Goal: Task Accomplishment & Management: Complete application form

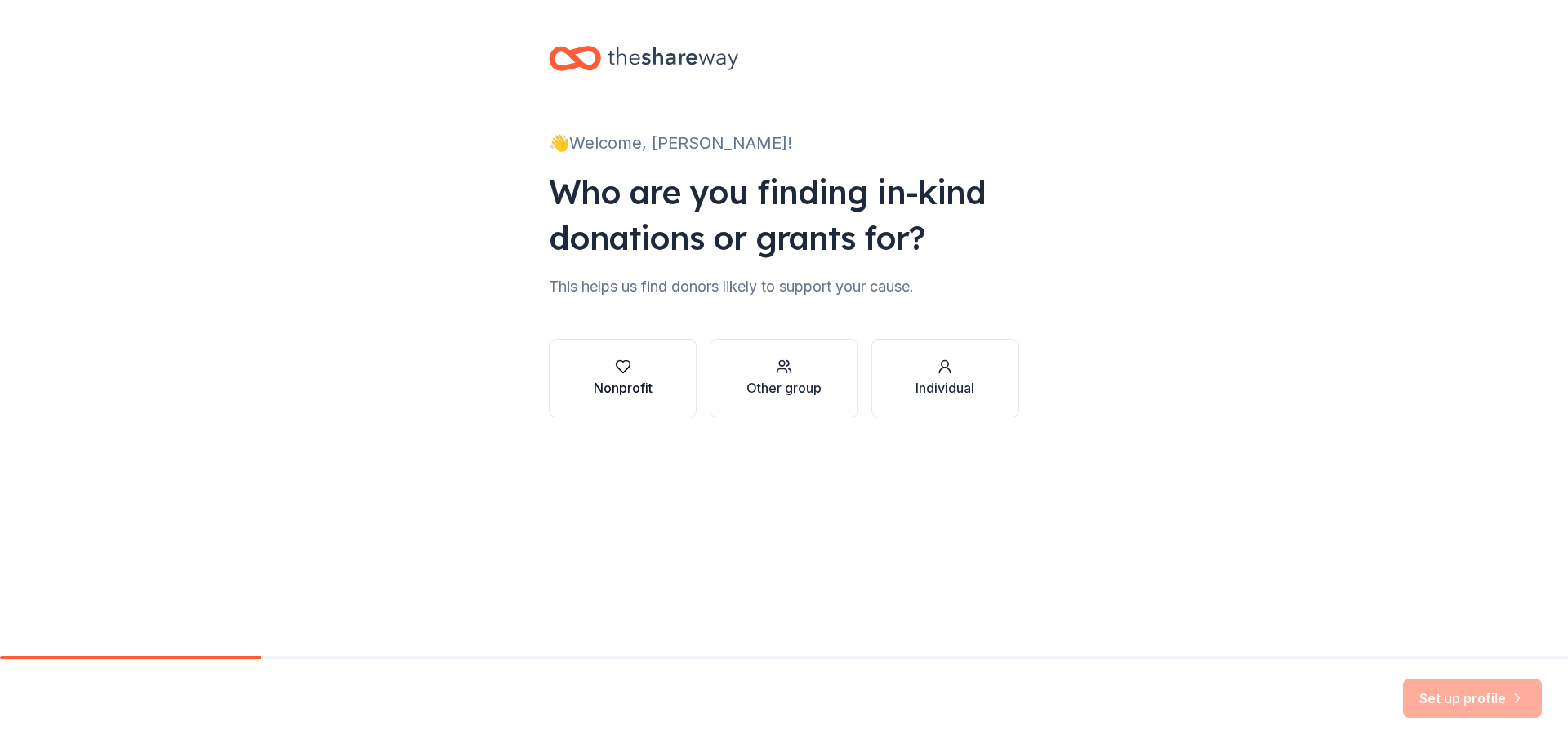
click at [676, 395] on button "Nonprofit" at bounding box center [623, 378] width 148 height 78
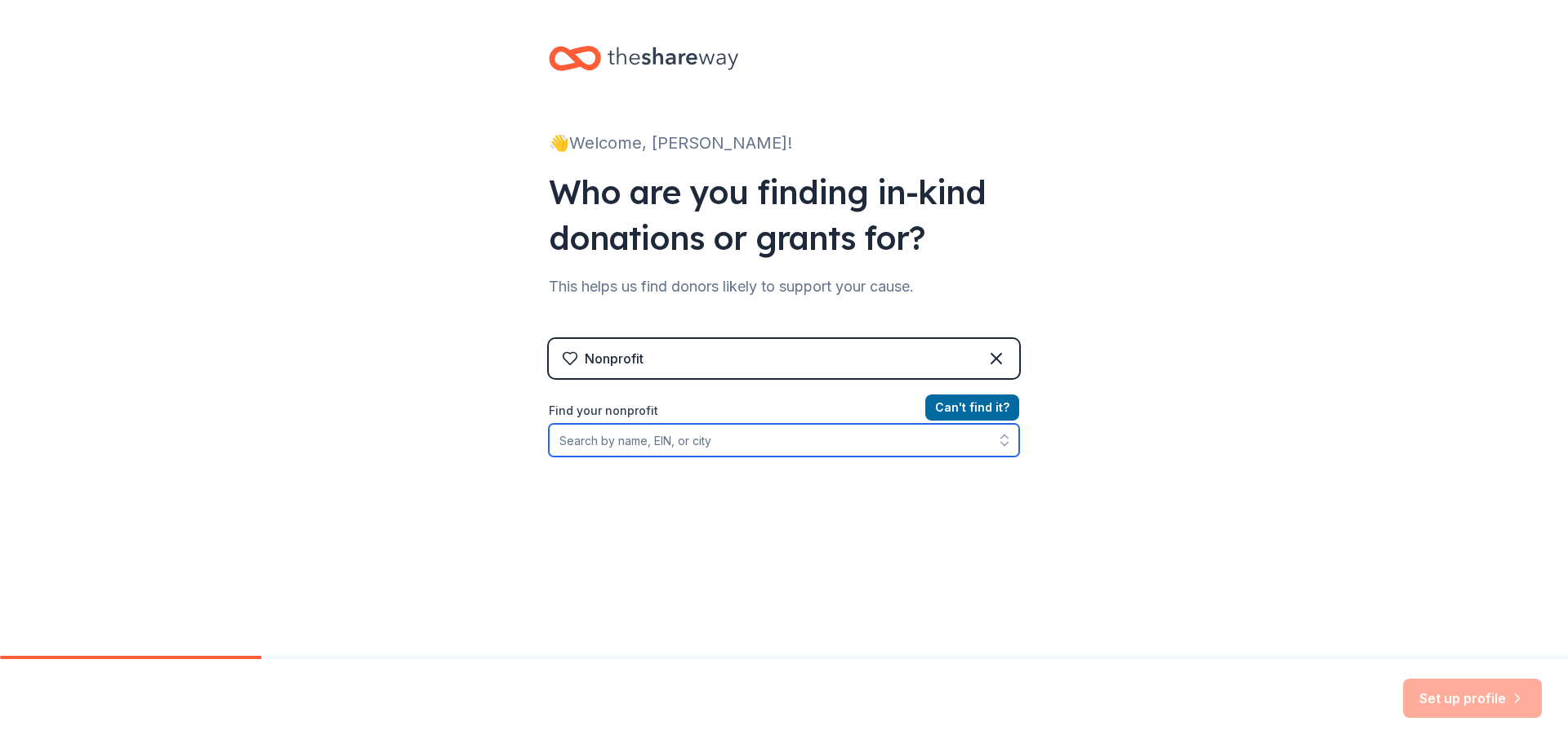
click at [726, 442] on input "Find your nonprofit" at bounding box center [784, 439] width 471 height 32
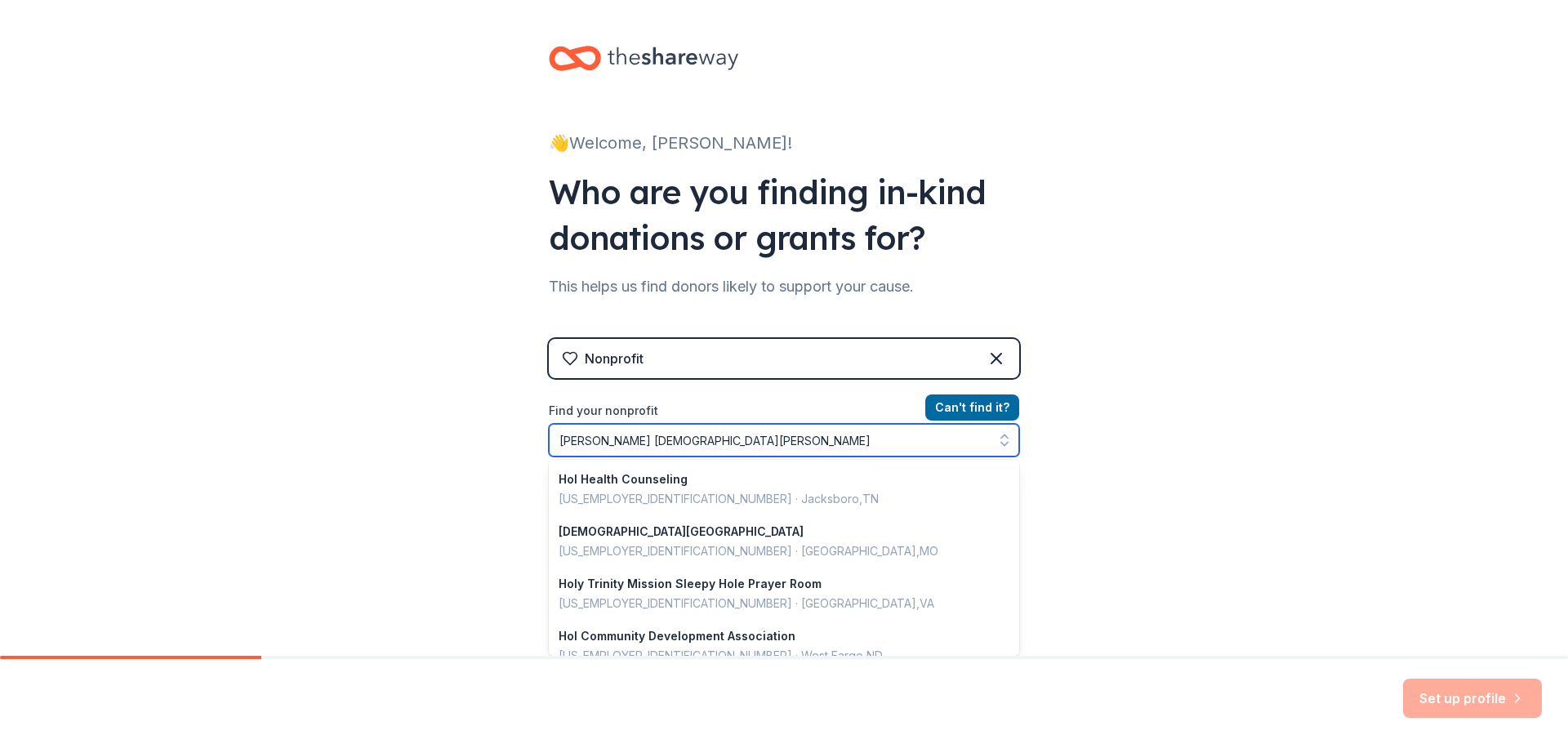
type input "[PERSON_NAME][GEOGRAPHIC_DATA][PERSON_NAME][DEMOGRAPHIC_DATA]"
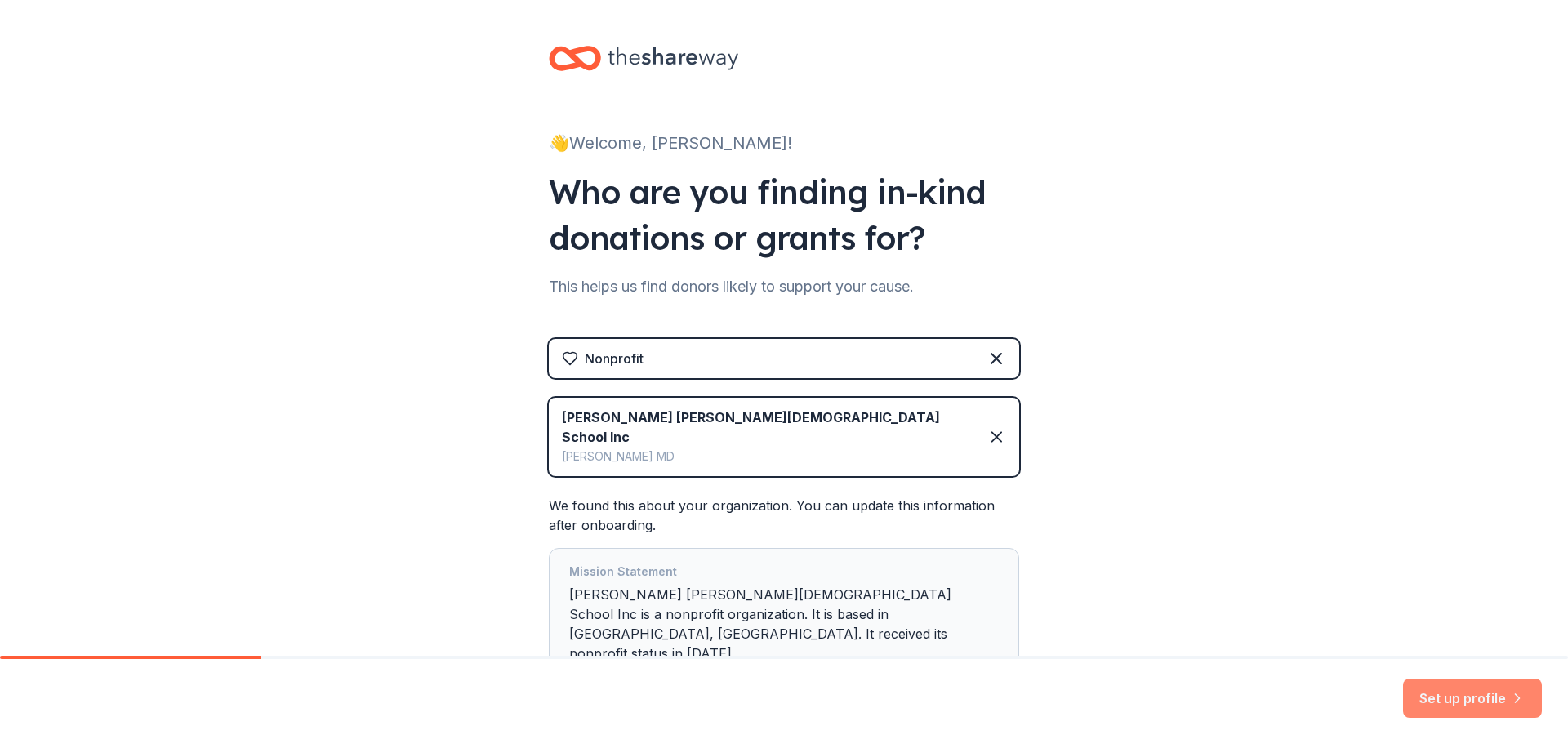
click at [1464, 695] on button "Set up profile" at bounding box center [1473, 698] width 139 height 39
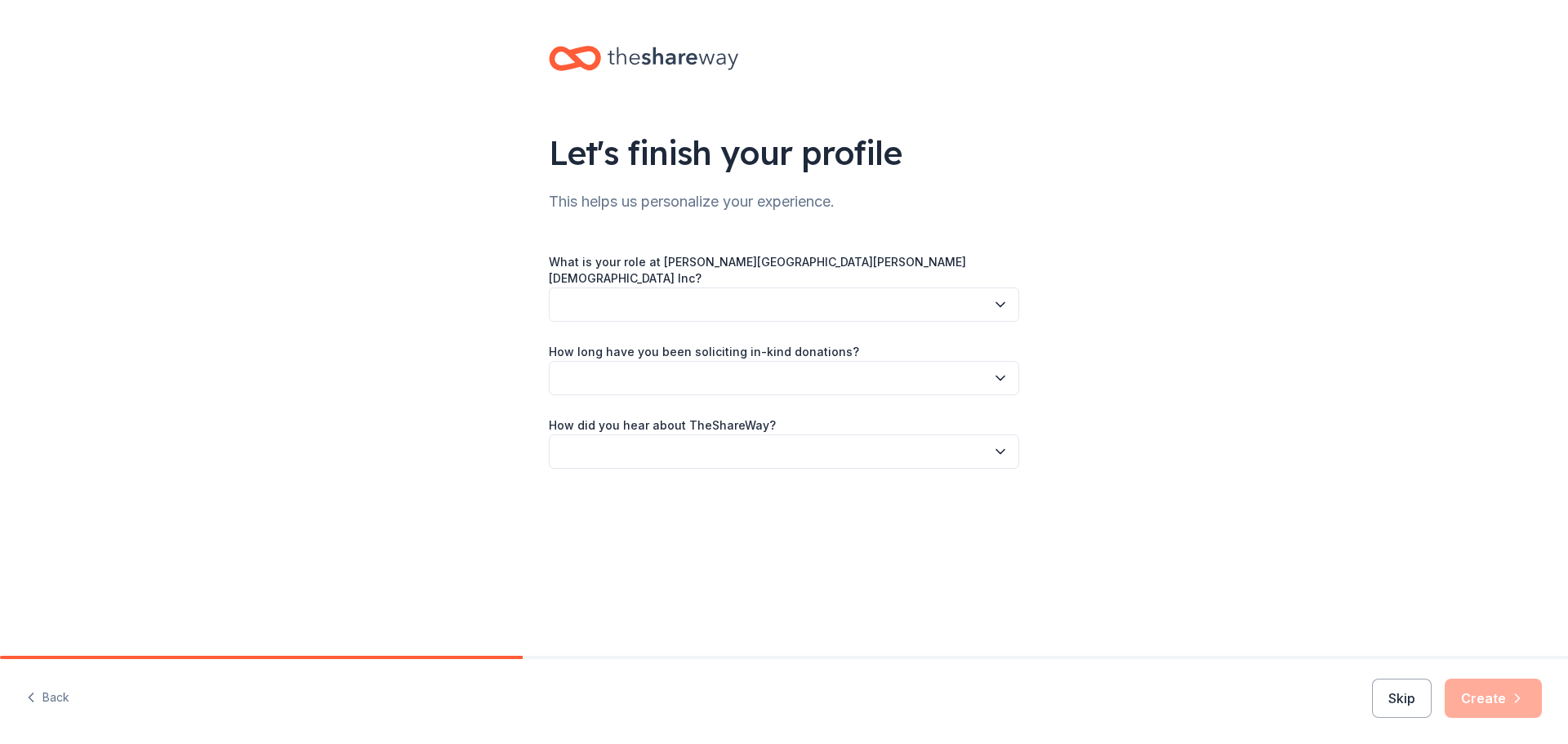
click at [994, 298] on icon "button" at bounding box center [1000, 304] width 17 height 17
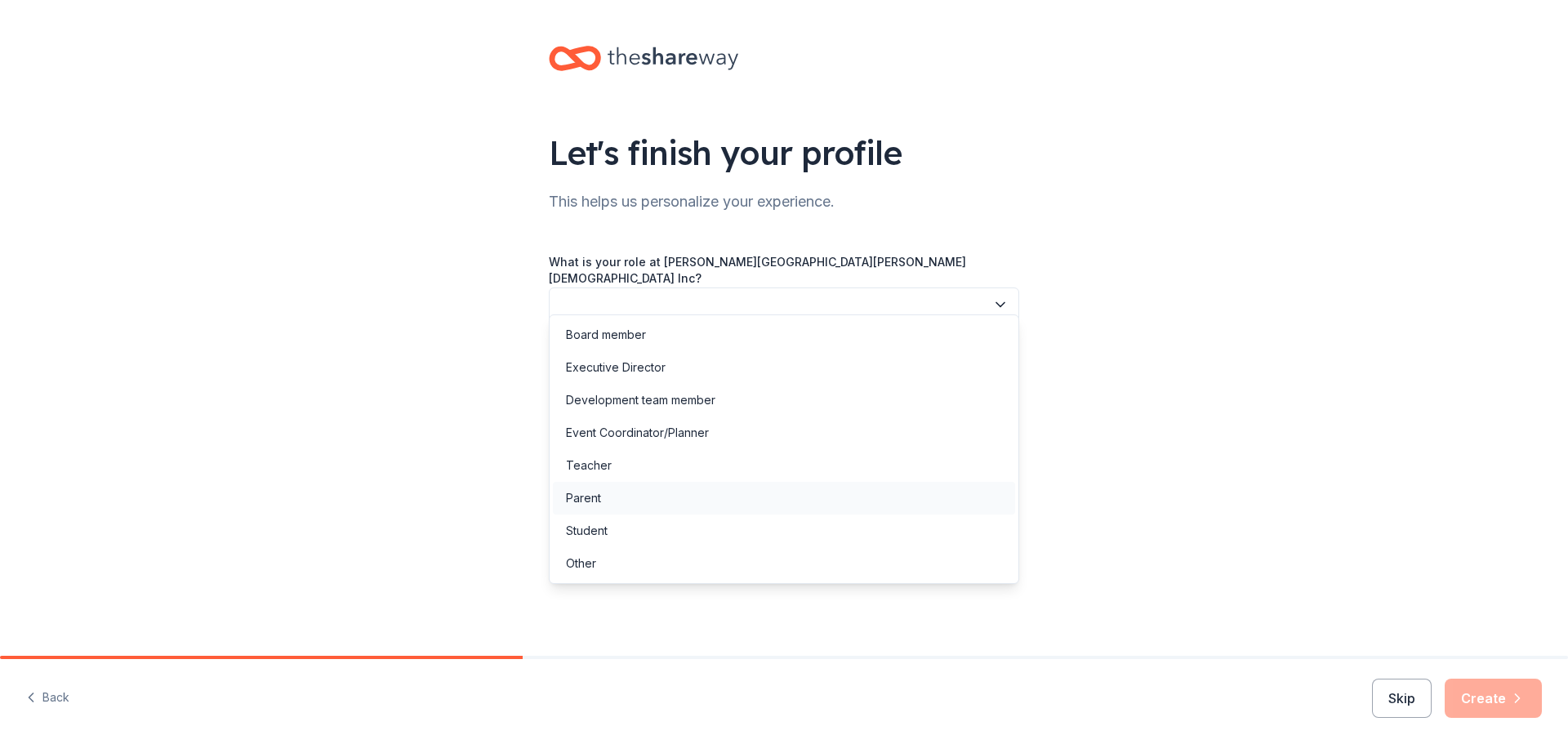
click at [623, 500] on div "Parent" at bounding box center [784, 497] width 462 height 32
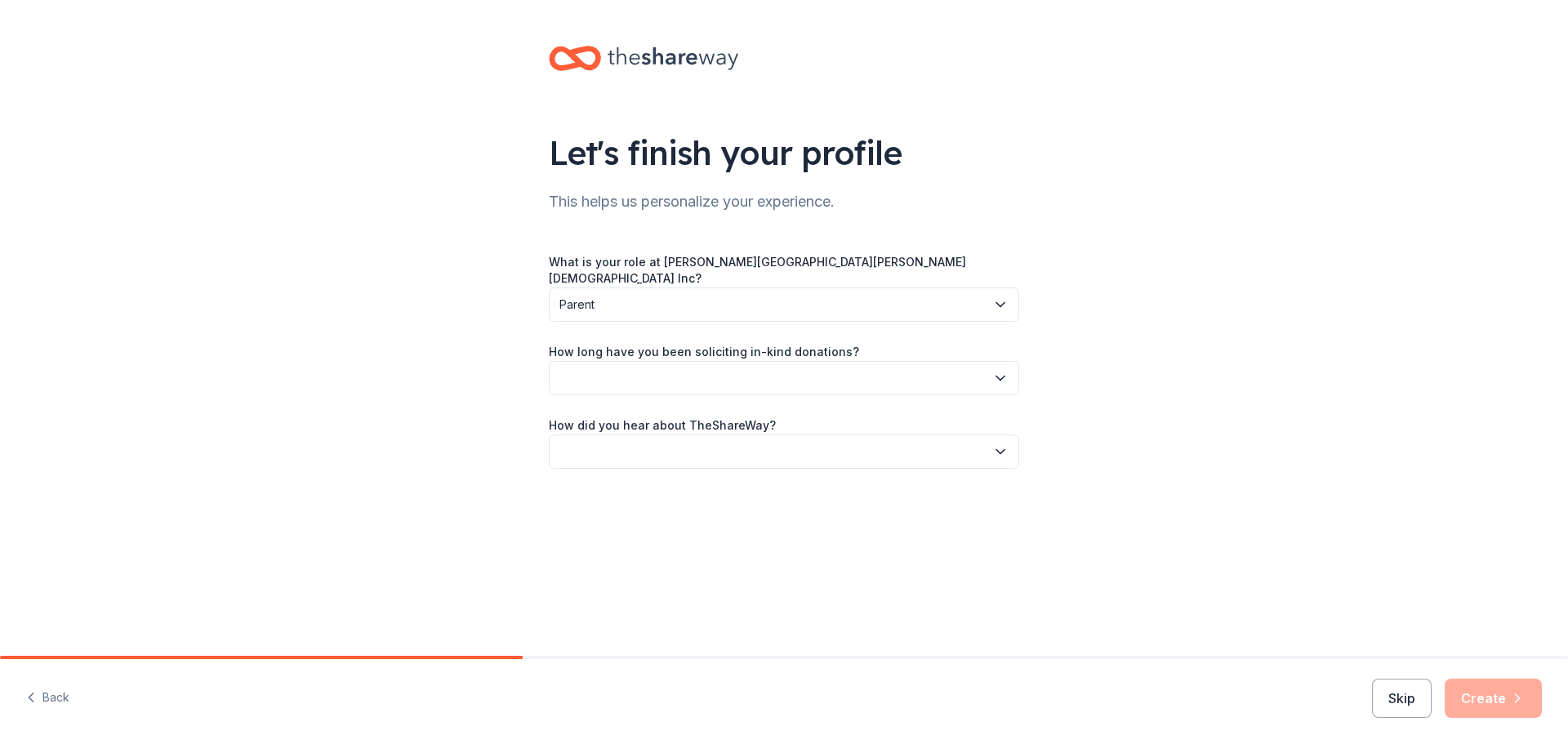
click at [997, 372] on button "button" at bounding box center [784, 377] width 471 height 34
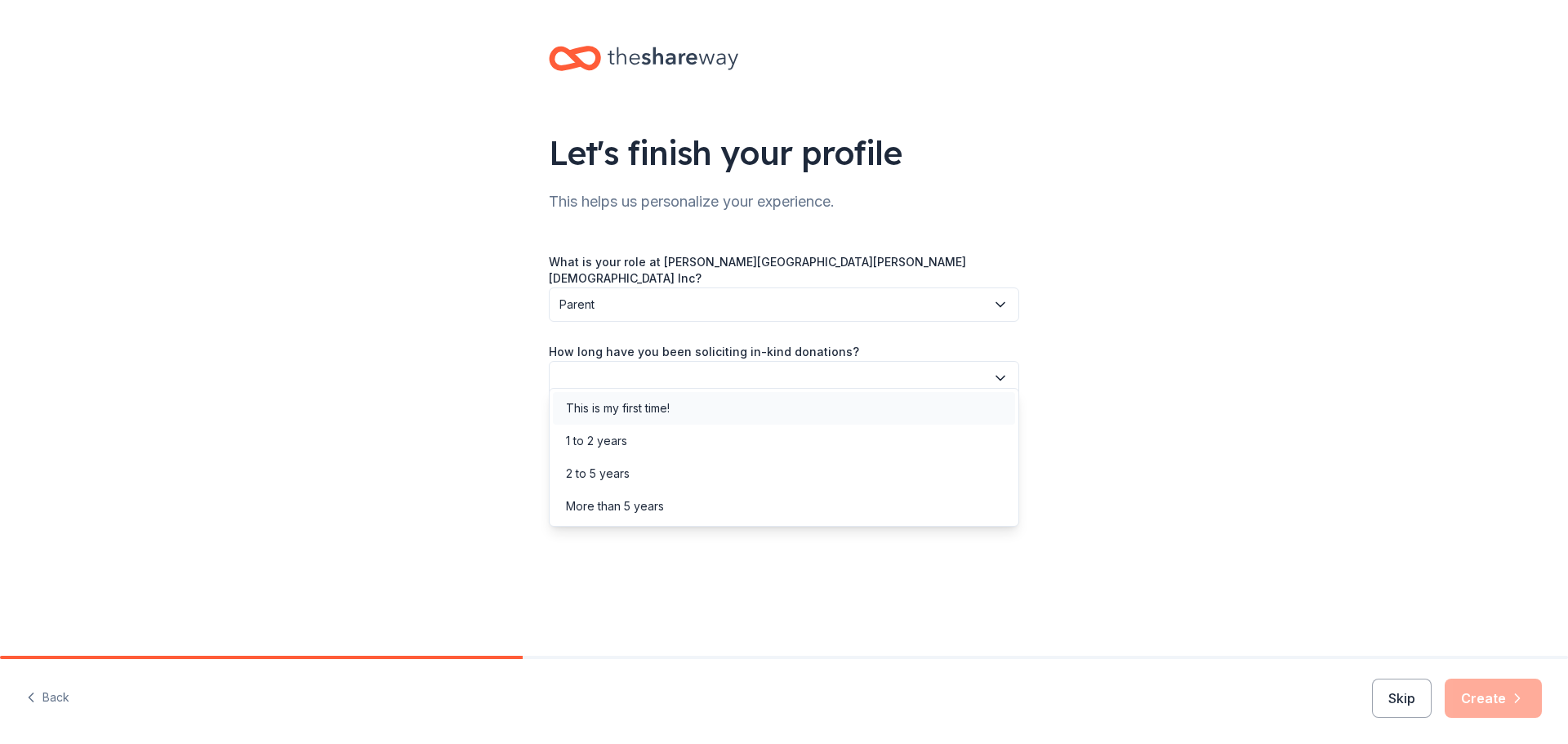
click at [664, 406] on div "This is my first time!" at bounding box center [618, 408] width 104 height 20
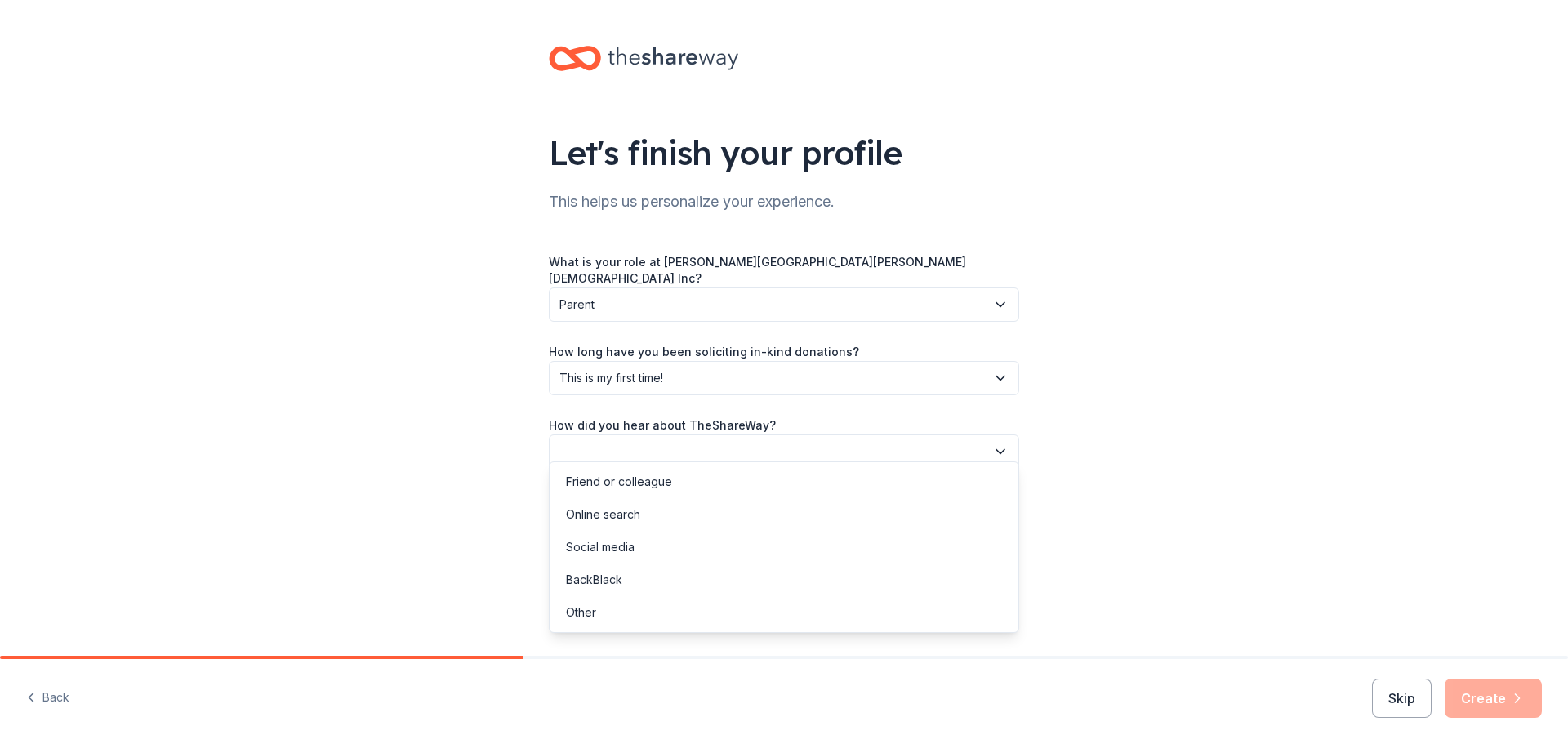
click at [994, 443] on icon "button" at bounding box center [1000, 451] width 17 height 17
click at [619, 517] on div "Online search" at bounding box center [603, 515] width 75 height 20
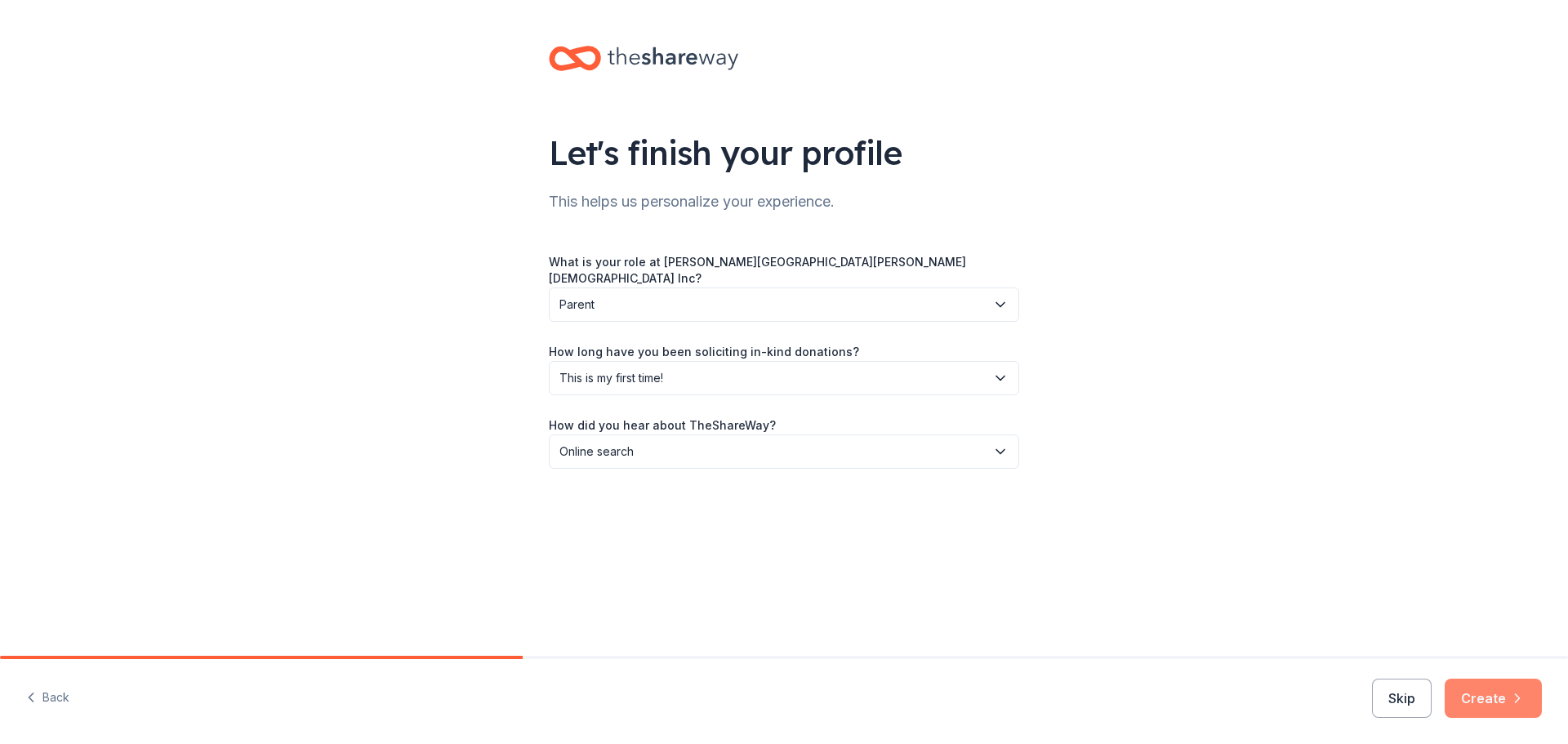
click at [1481, 701] on button "Create" at bounding box center [1492, 698] width 97 height 39
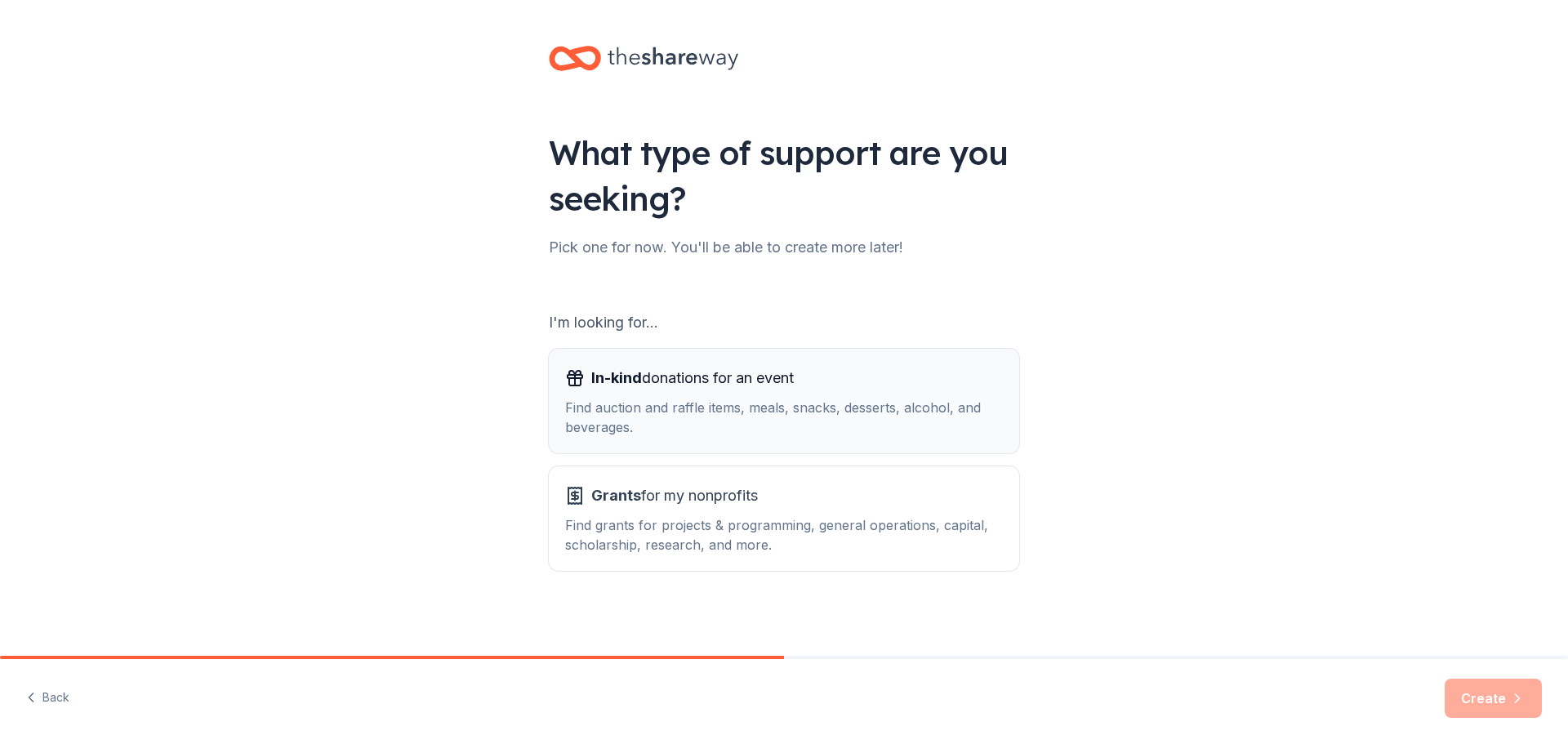
click at [730, 383] on span "In-kind donations for an event" at bounding box center [692, 377] width 203 height 26
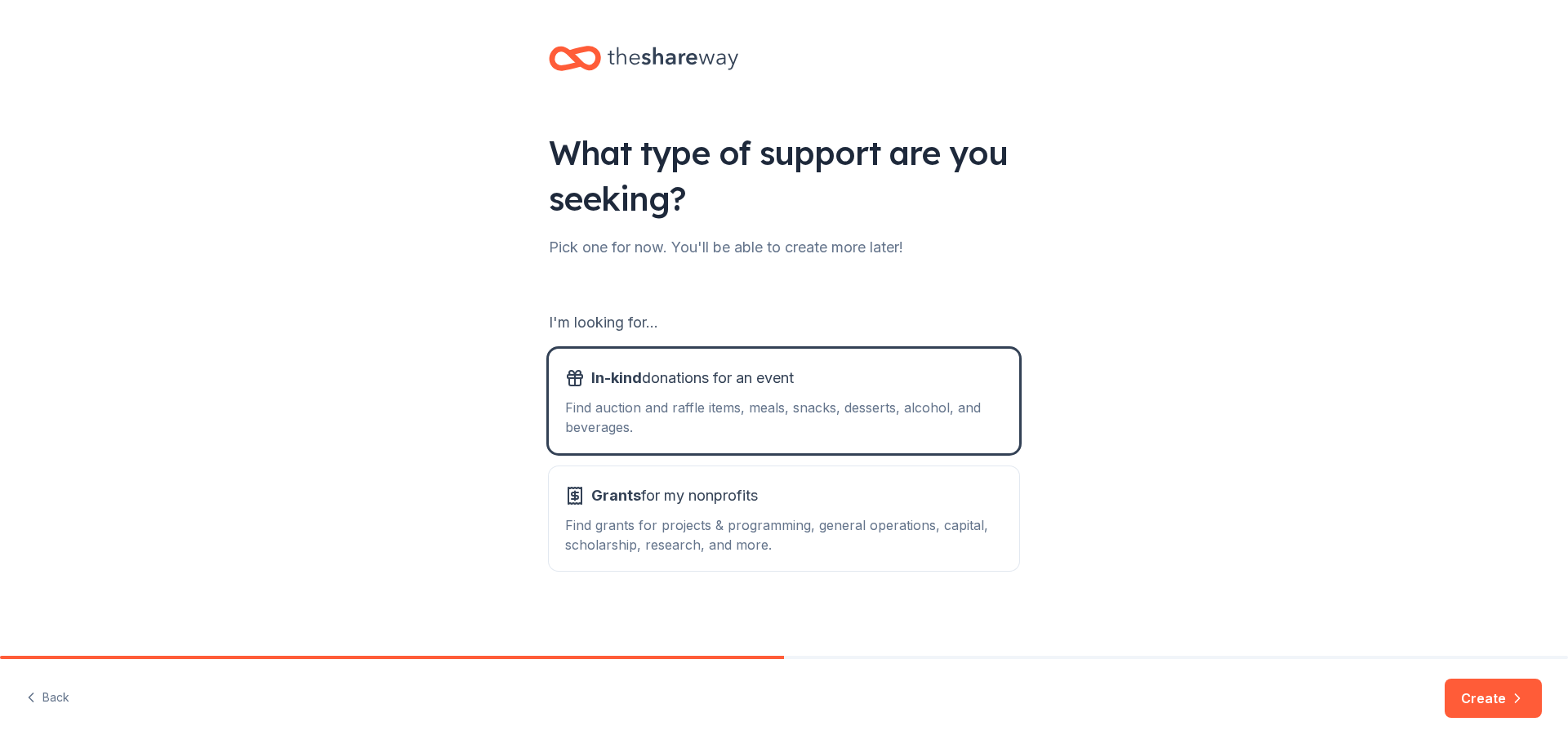
drag, startPoint x: 1488, startPoint y: 703, endPoint x: 1363, endPoint y: 667, distance: 130.1
click at [1487, 702] on button "Create" at bounding box center [1492, 698] width 97 height 39
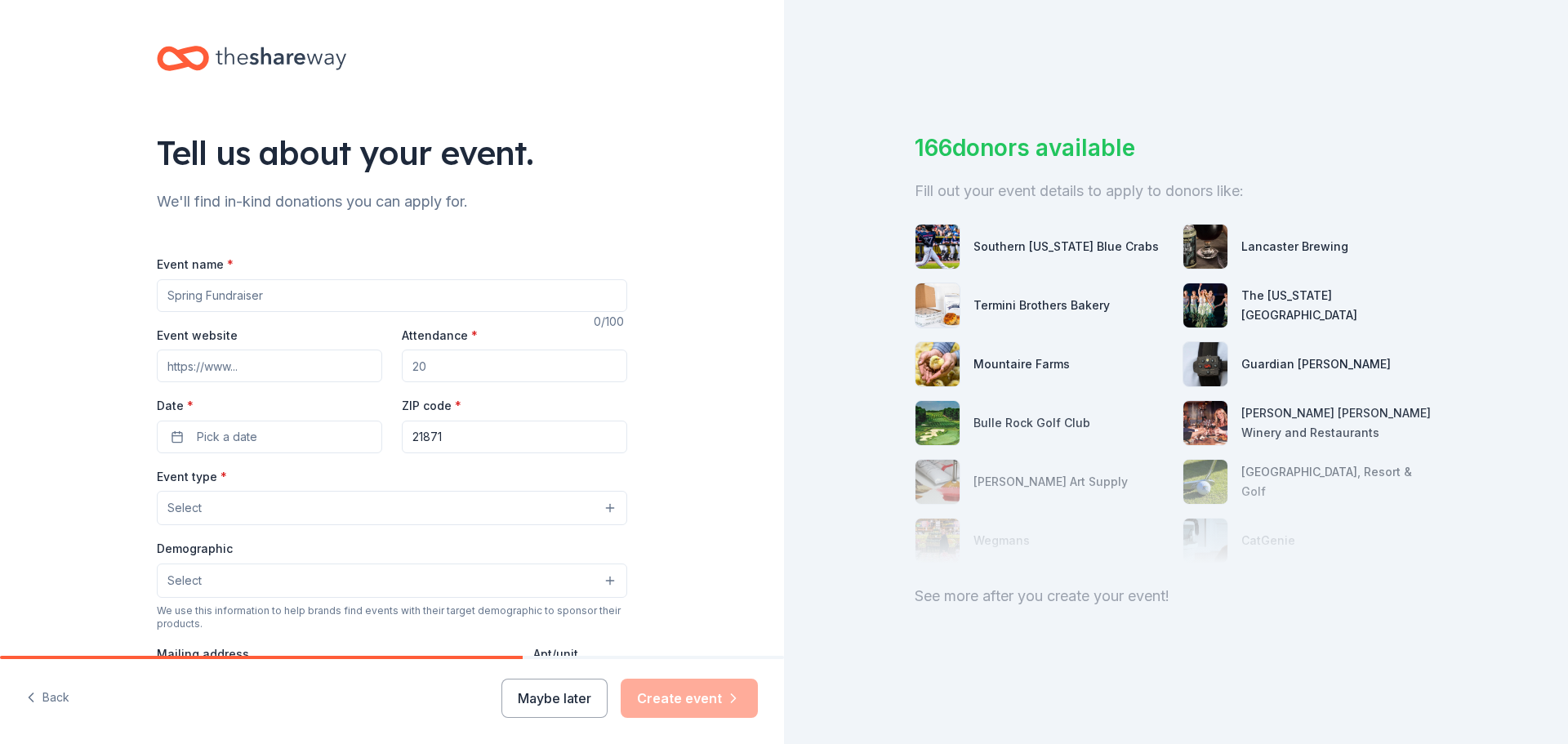
click at [367, 300] on input "Event name *" at bounding box center [392, 295] width 471 height 32
type input "F"
type input "a"
type input "Fall Festival"
click at [564, 359] on input "Attendance *" at bounding box center [515, 365] width 226 height 32
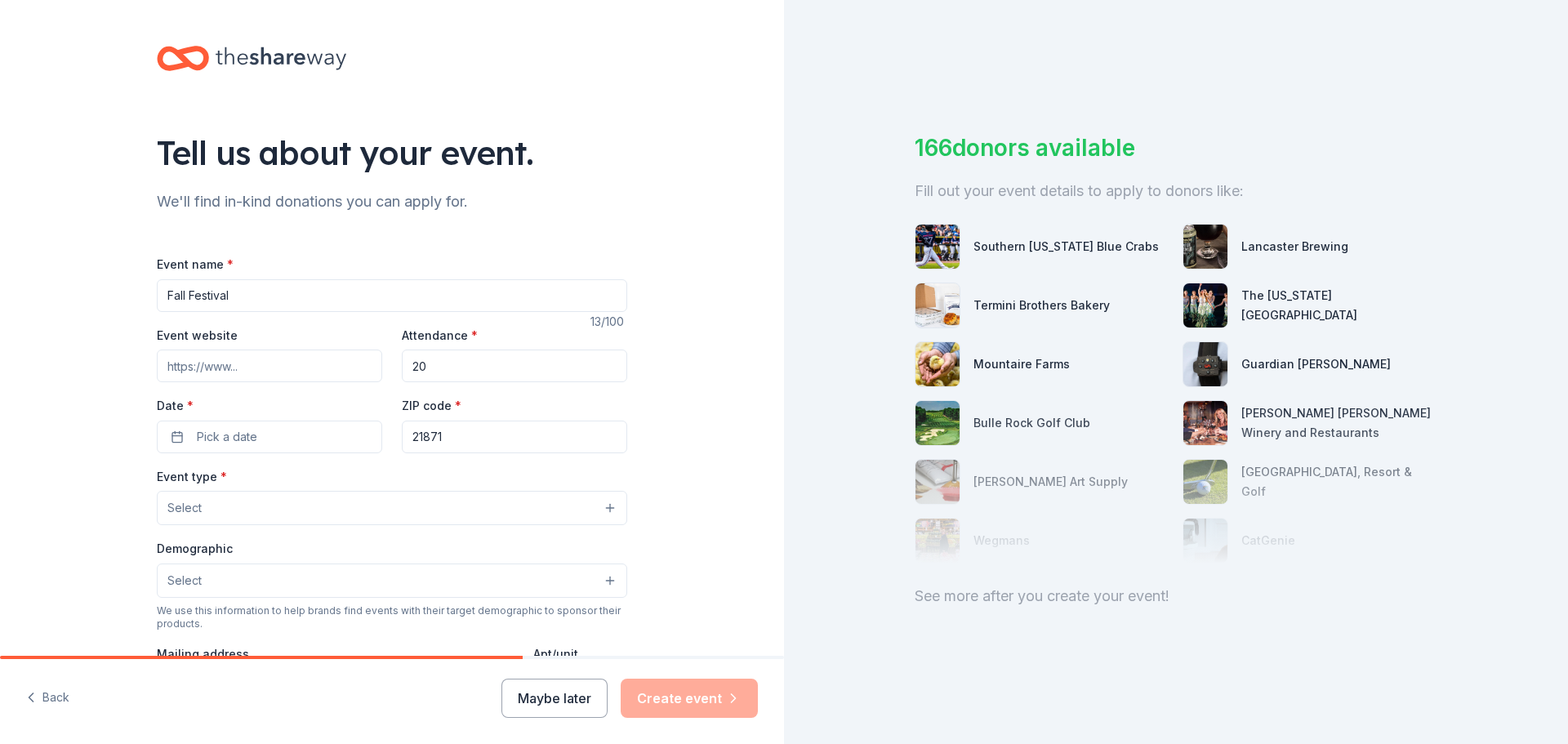
type input "2"
type input "300"
click at [298, 448] on button "Pick a date" at bounding box center [270, 436] width 226 height 32
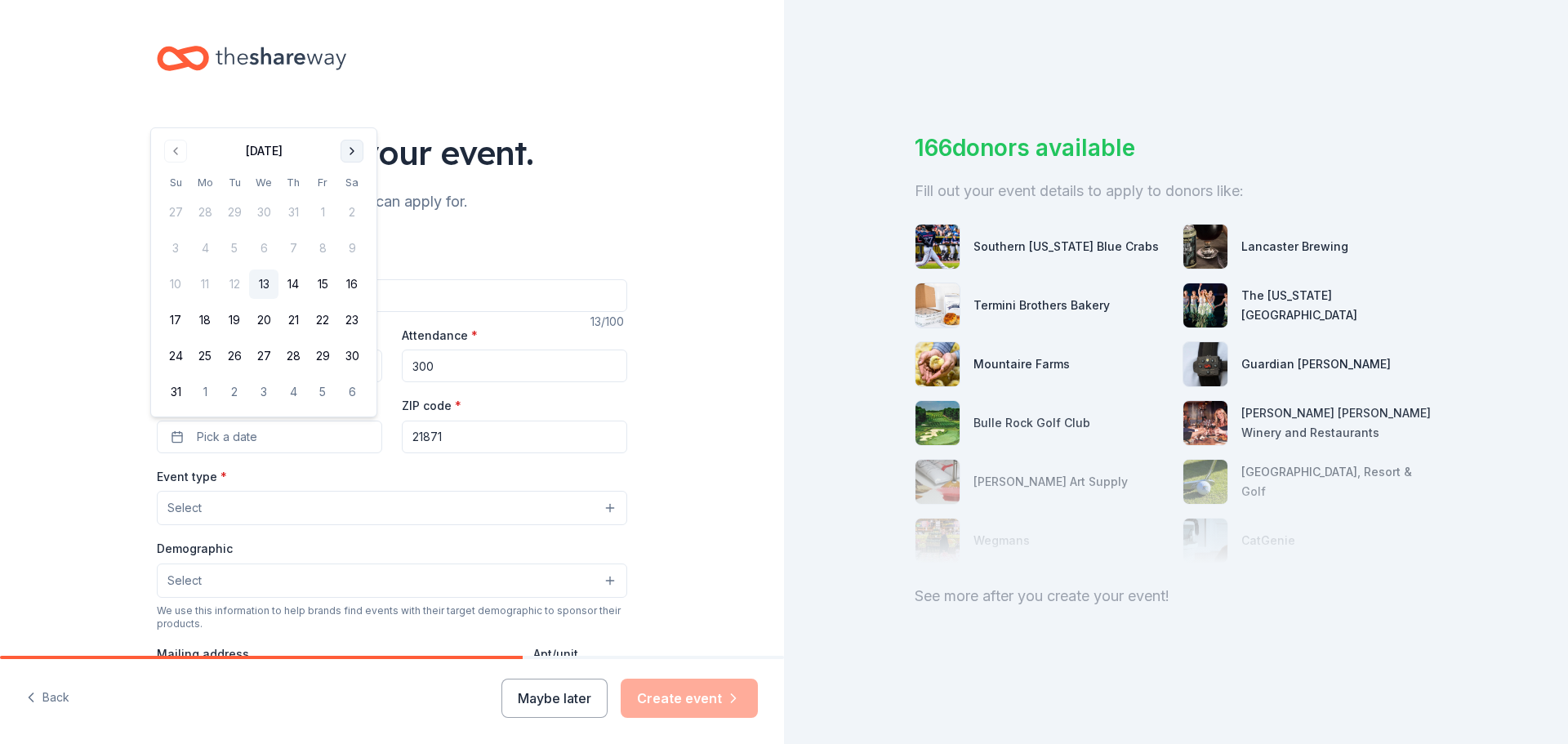
click at [356, 157] on button "Go to next month" at bounding box center [351, 150] width 23 height 23
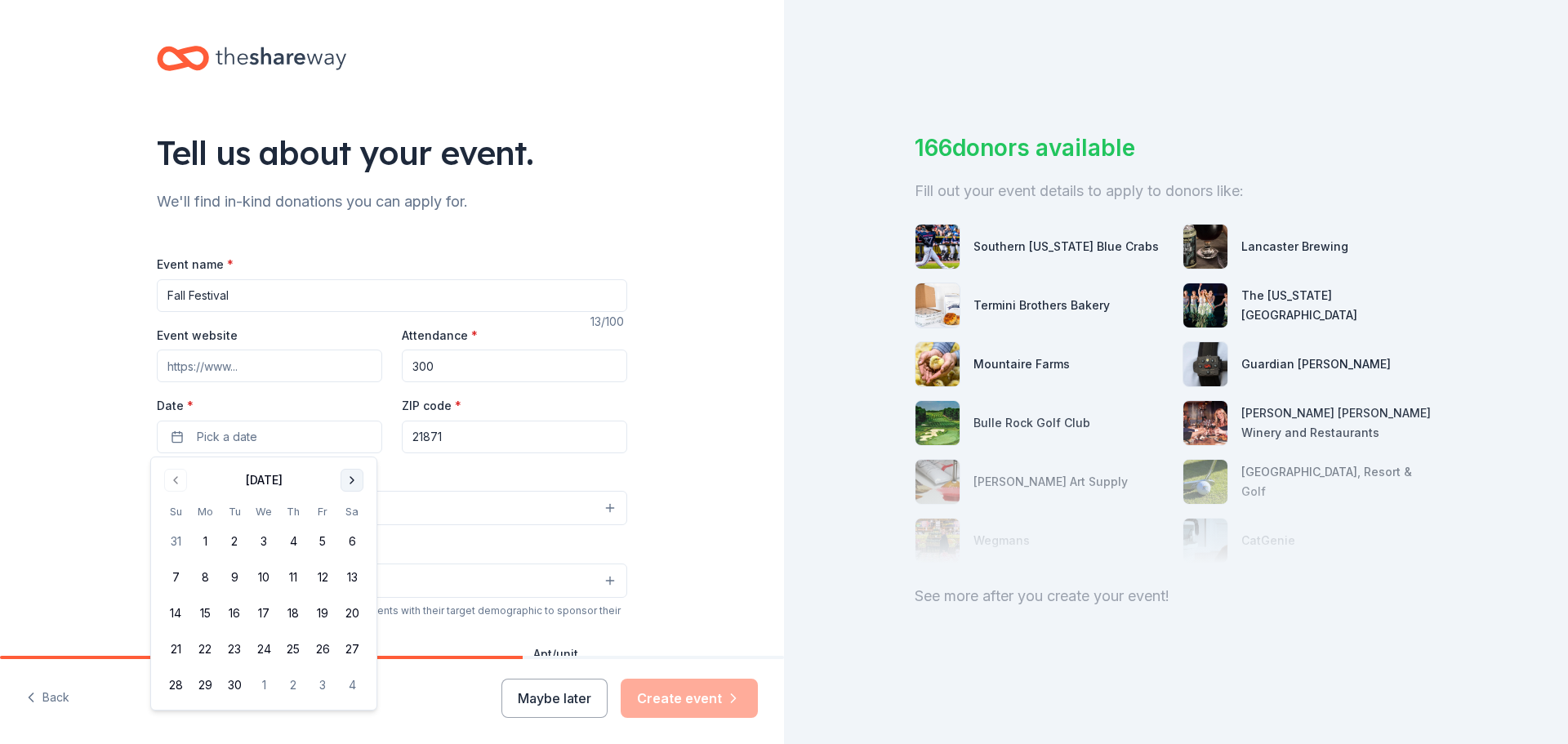
click at [345, 487] on button "Go to next month" at bounding box center [351, 479] width 23 height 23
click at [355, 549] on button "4" at bounding box center [352, 541] width 29 height 29
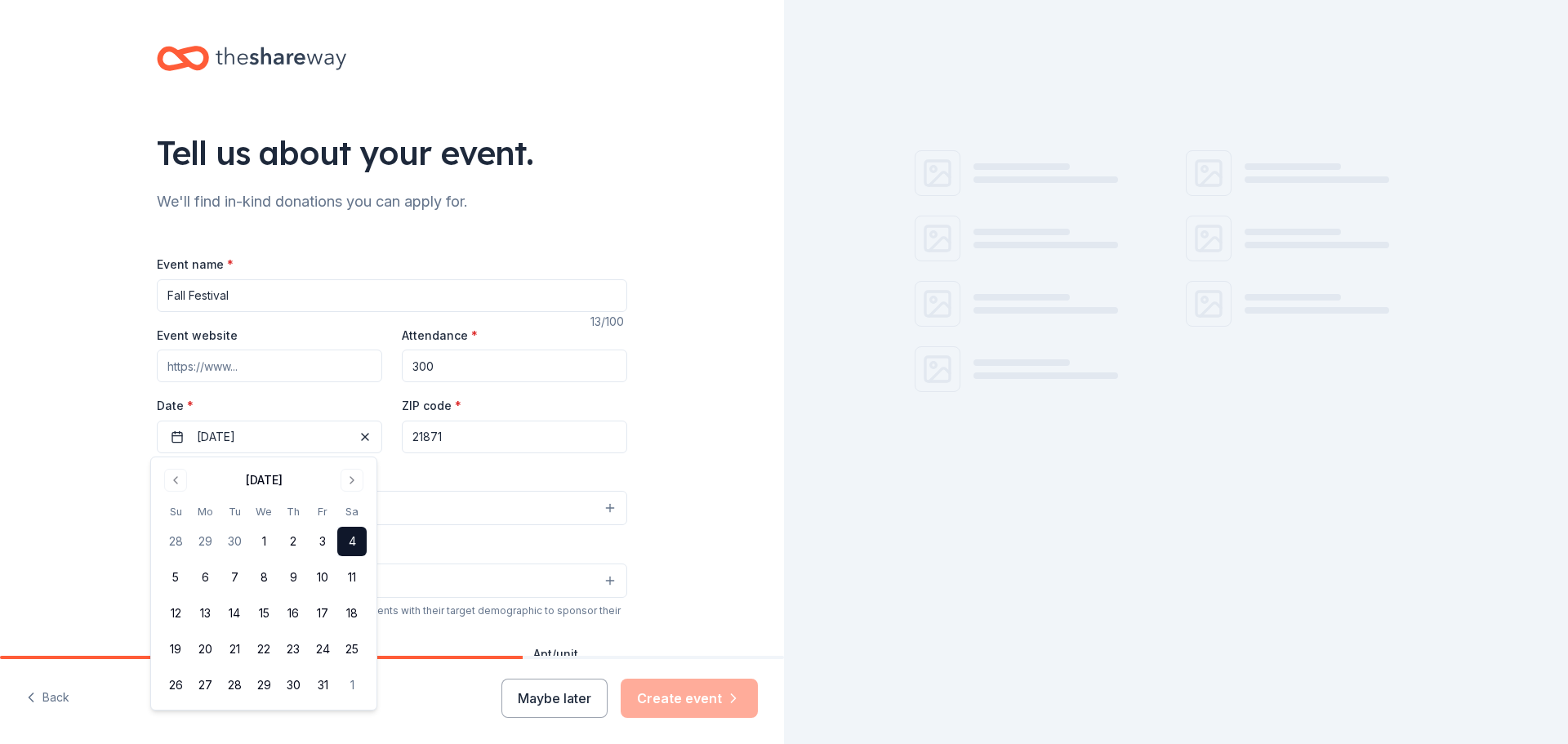
click at [518, 449] on input "21871" at bounding box center [515, 436] width 226 height 32
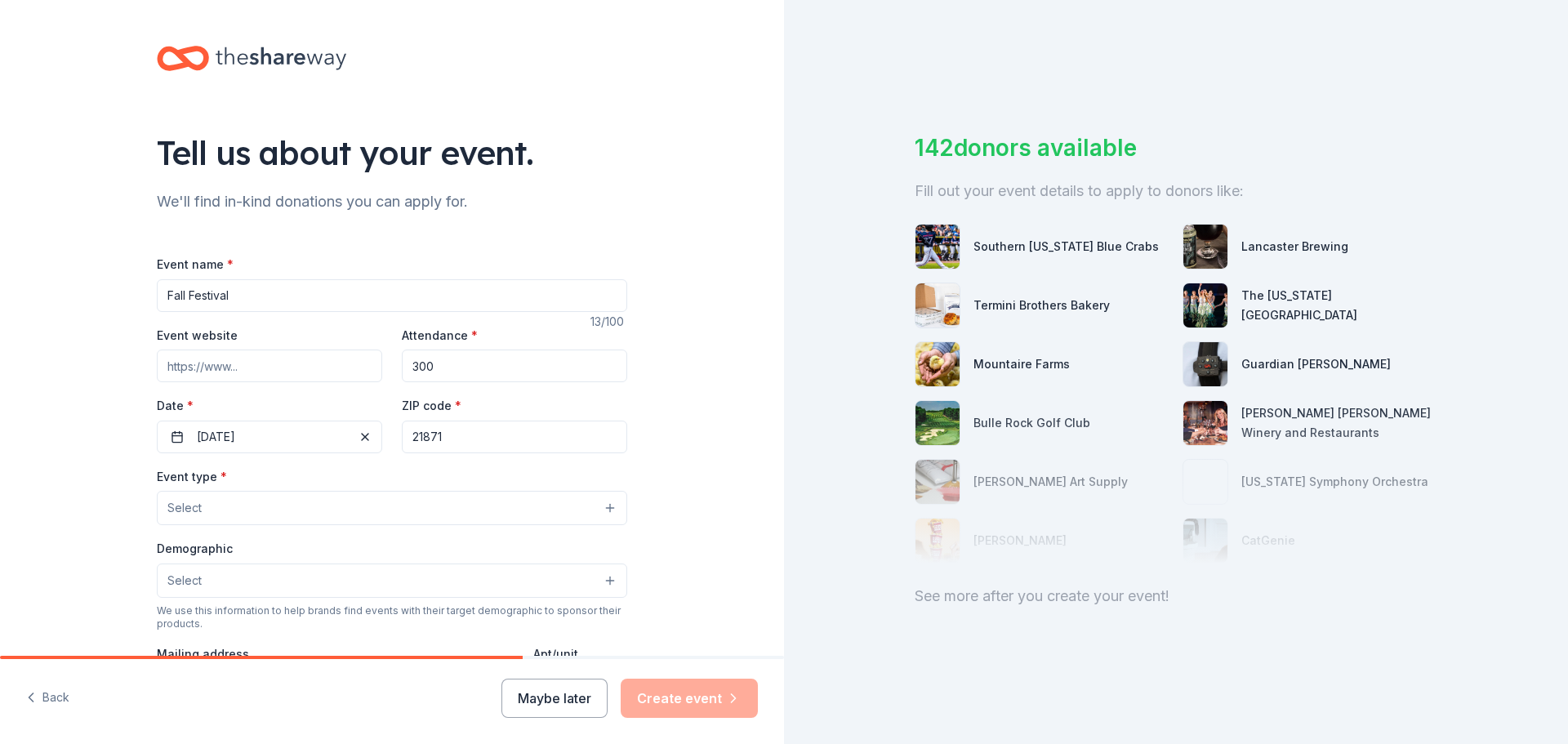
click at [580, 505] on button "Select" at bounding box center [392, 508] width 471 height 34
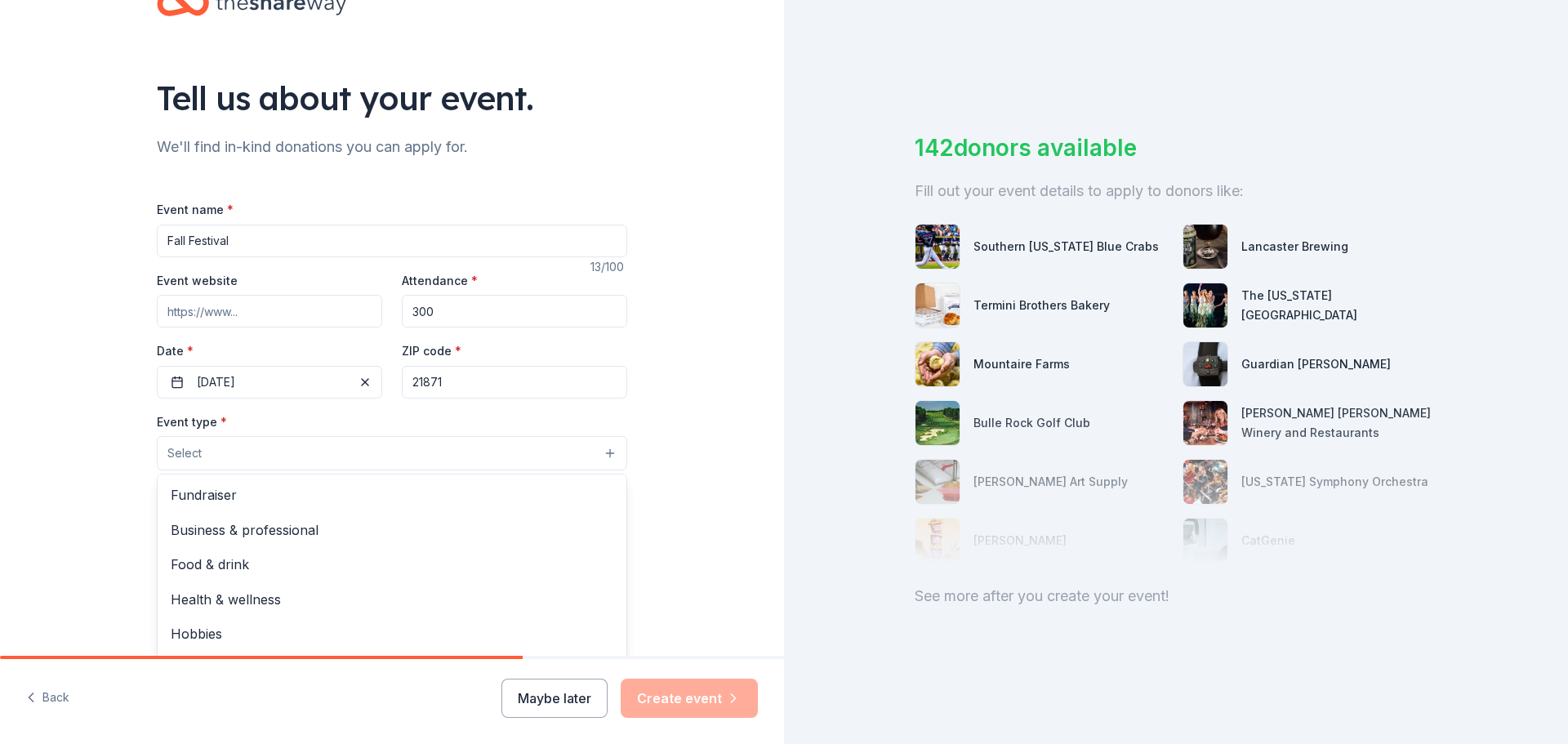
scroll to position [81, 0]
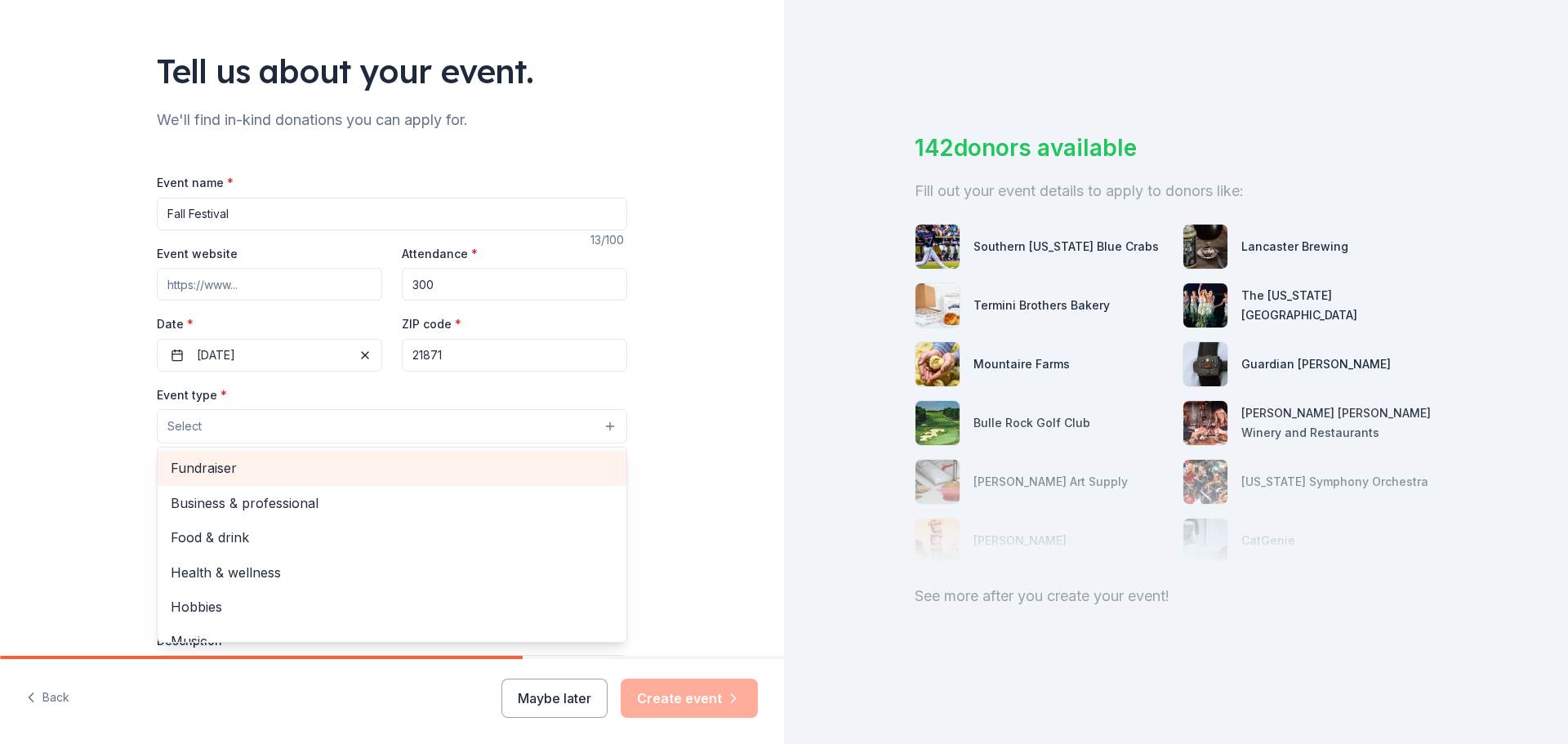
click at [300, 471] on span "Fundraiser" at bounding box center [391, 468] width 442 height 22
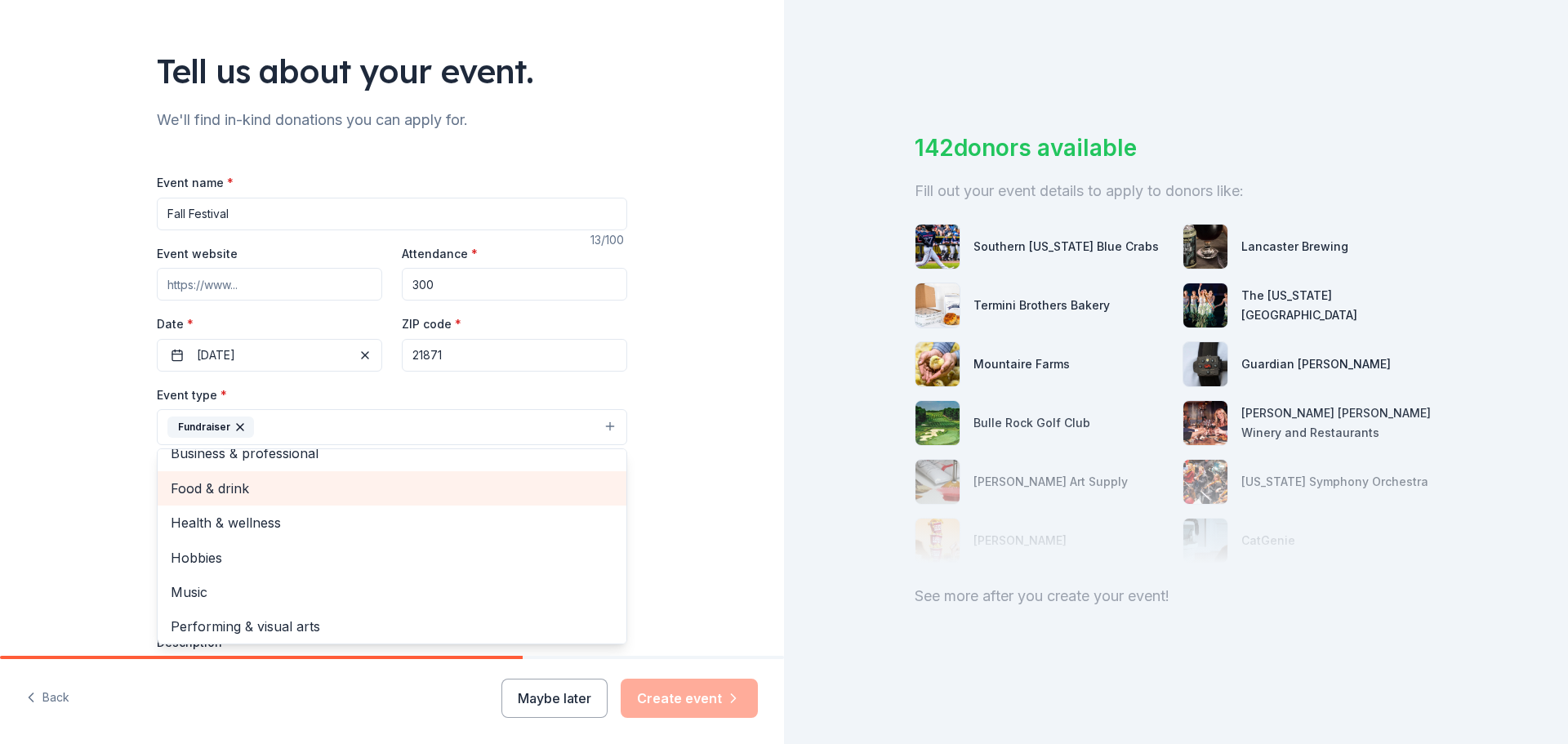
scroll to position [20, 0]
click at [667, 525] on div "Tell us about your event. We'll find in-kind donations you can apply for. Event…" at bounding box center [391, 463] width 784 height 1088
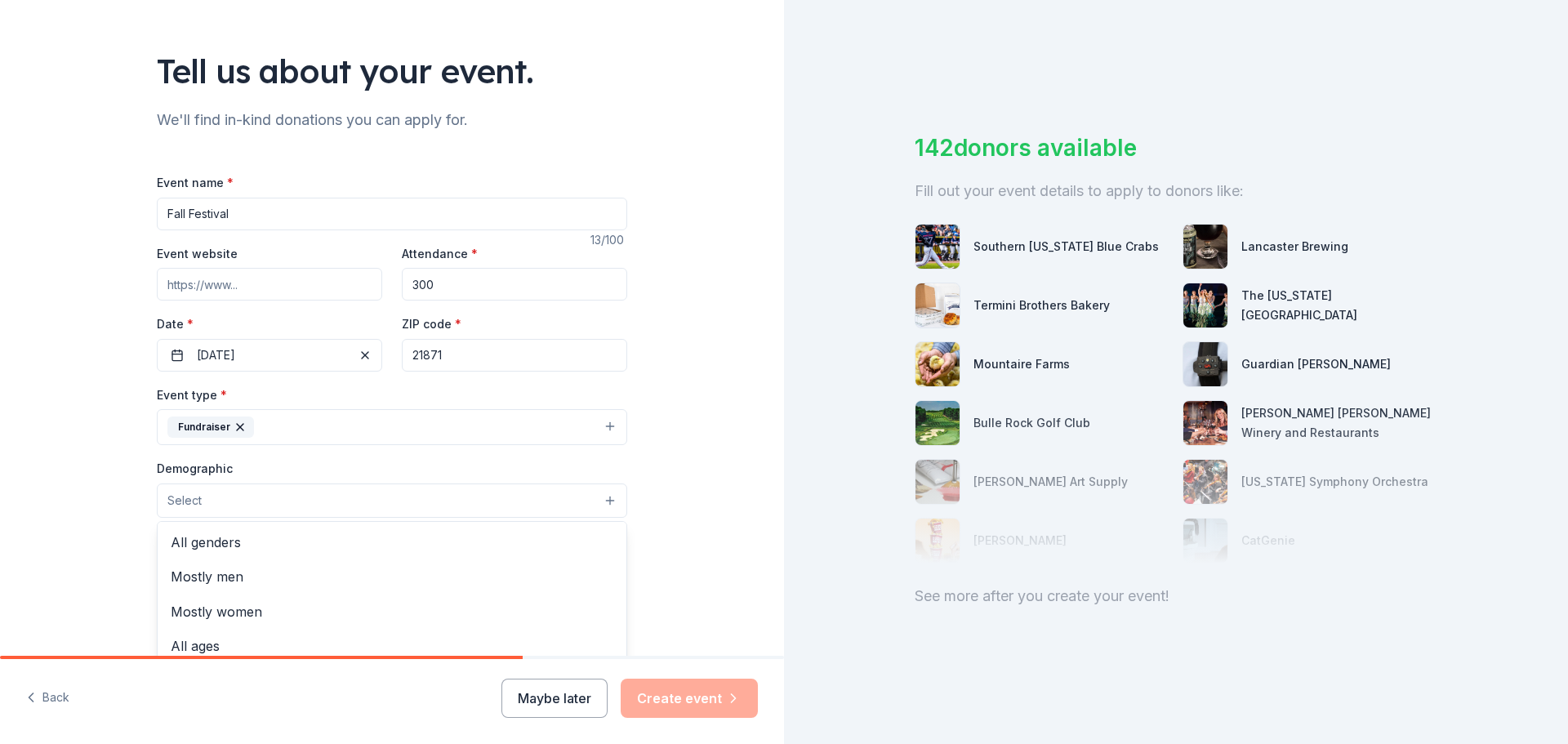
click at [599, 501] on button "Select" at bounding box center [392, 500] width 471 height 34
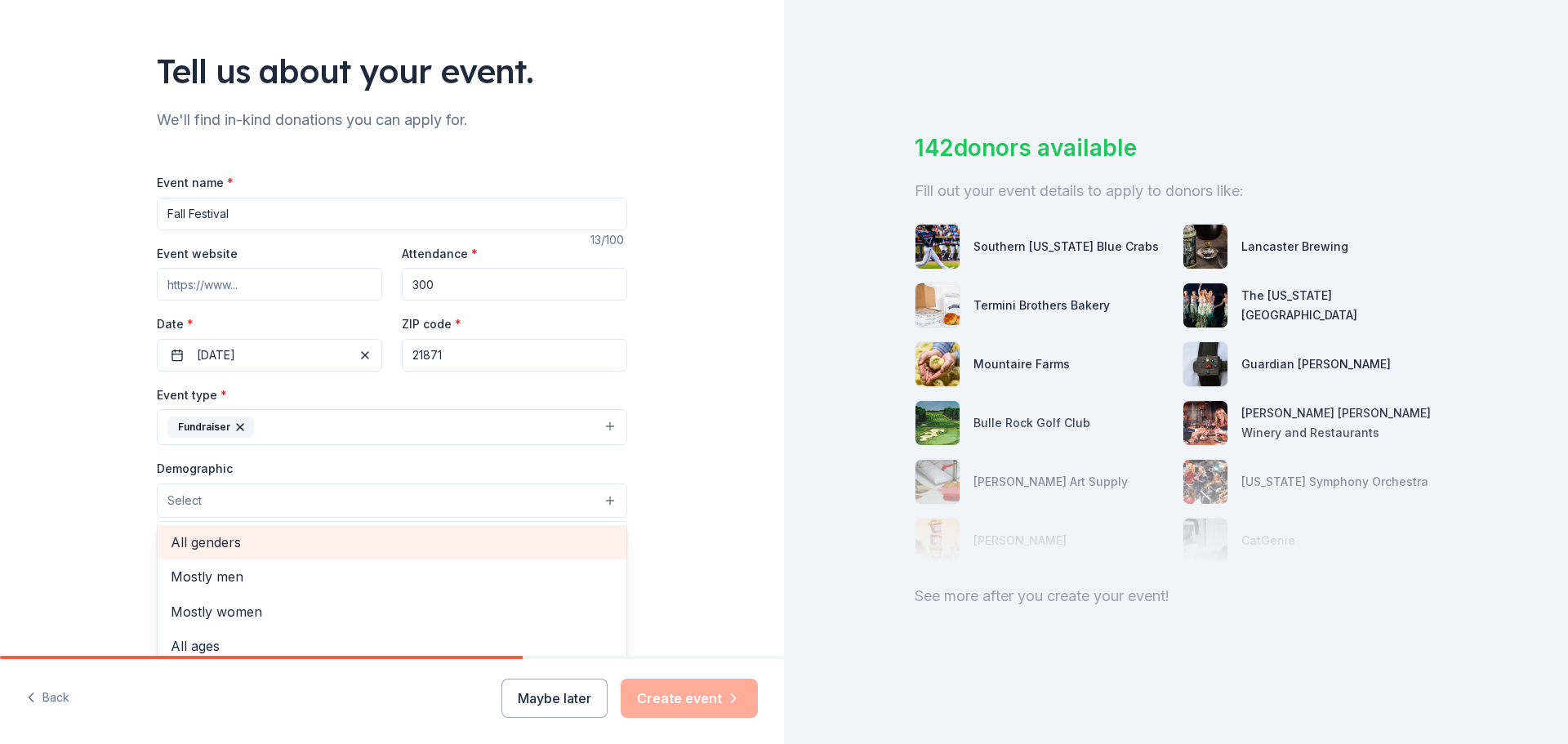
click at [330, 548] on span "All genders" at bounding box center [391, 542] width 442 height 22
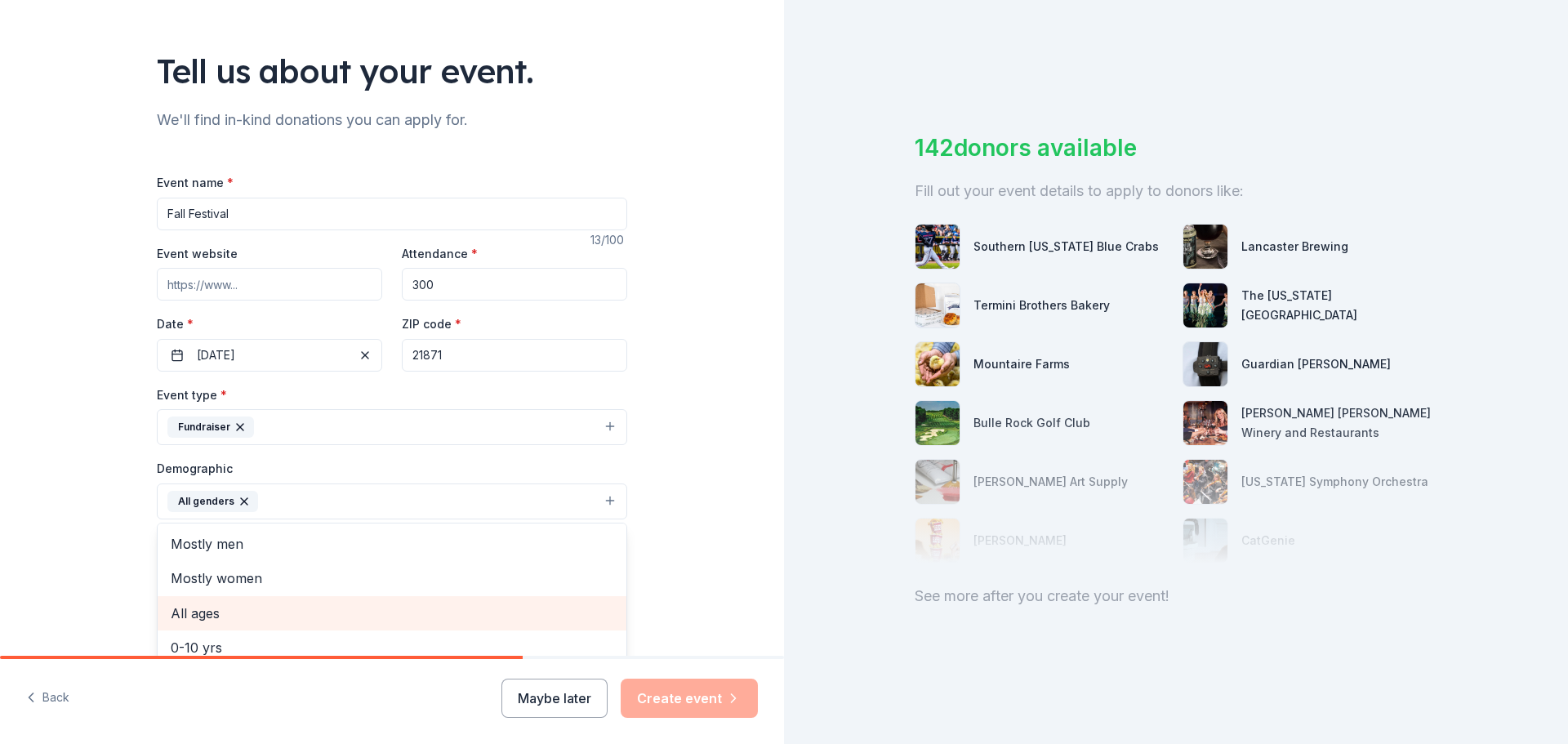
click at [256, 615] on span "All ages" at bounding box center [391, 614] width 442 height 22
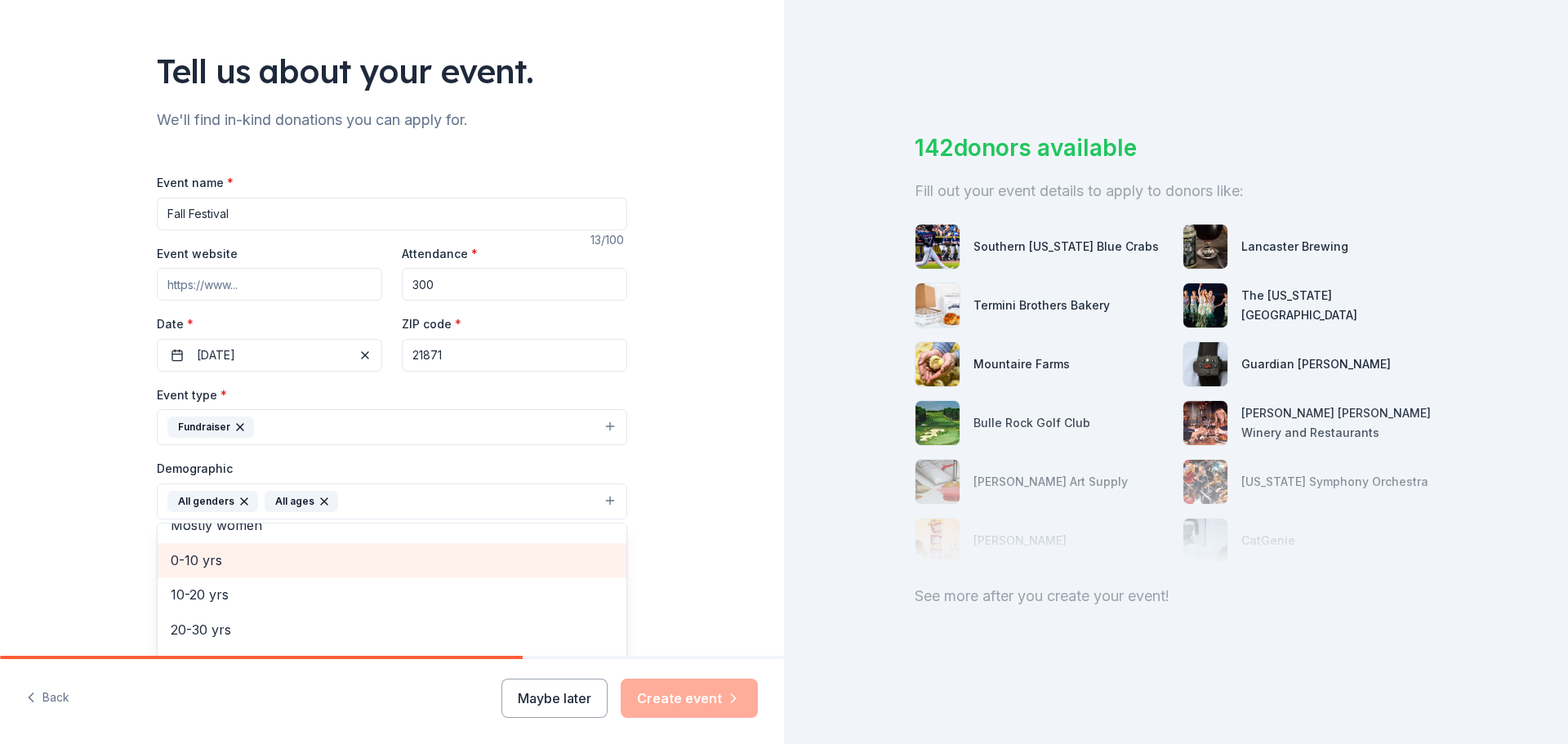
scroll to position [81, 0]
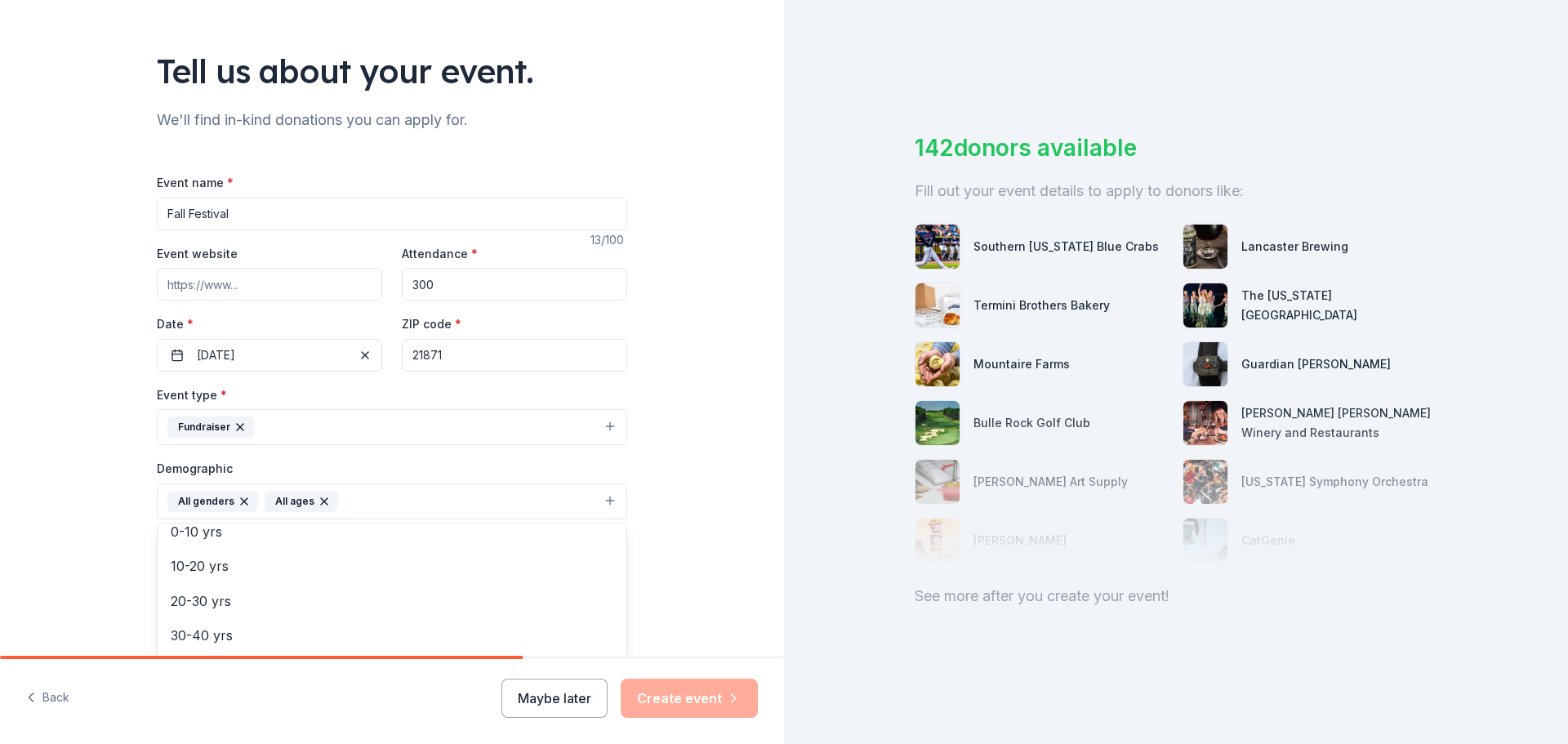
click at [662, 564] on div "Tell us about your event. We'll find in-kind donations you can apply for. Event…" at bounding box center [391, 464] width 784 height 1090
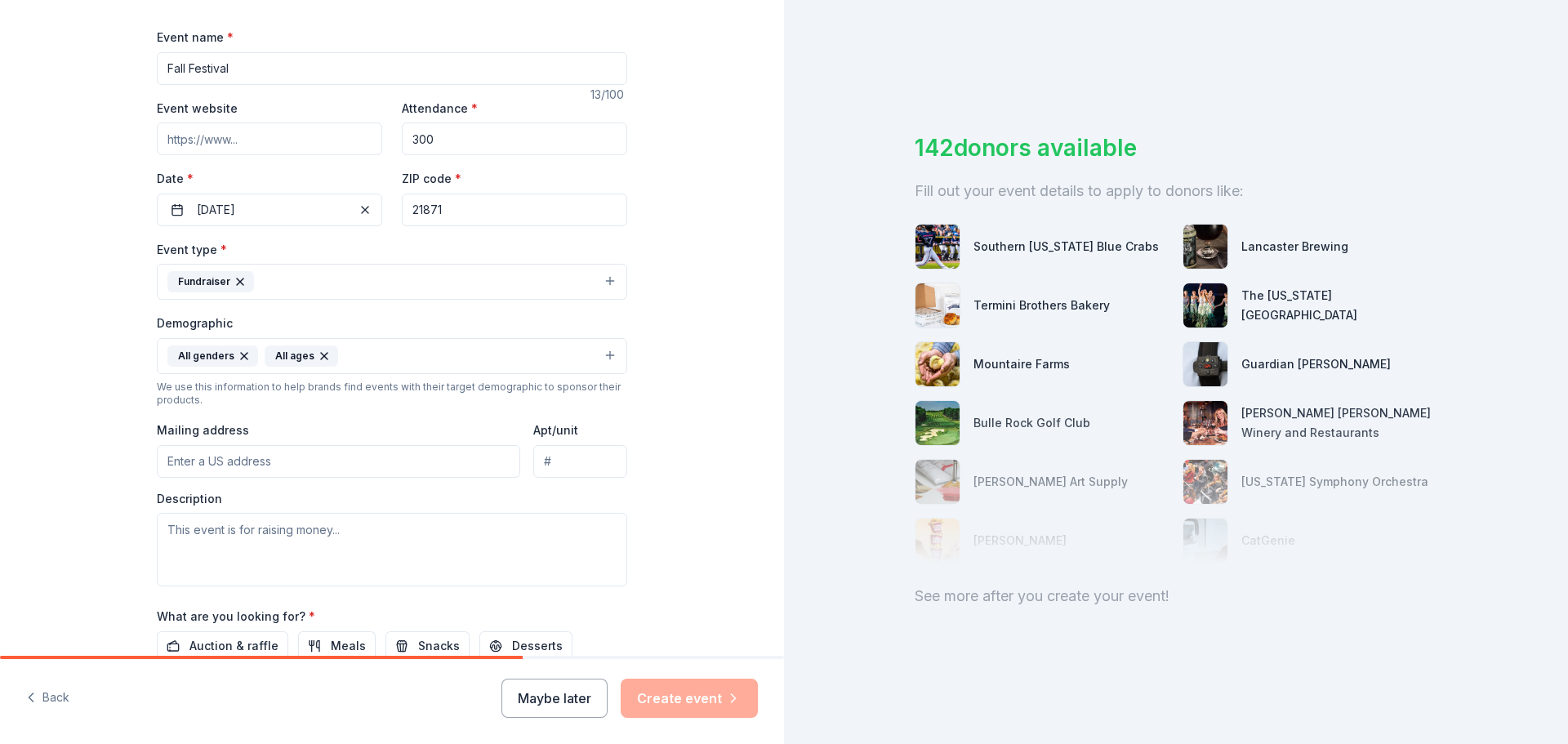
scroll to position [245, 0]
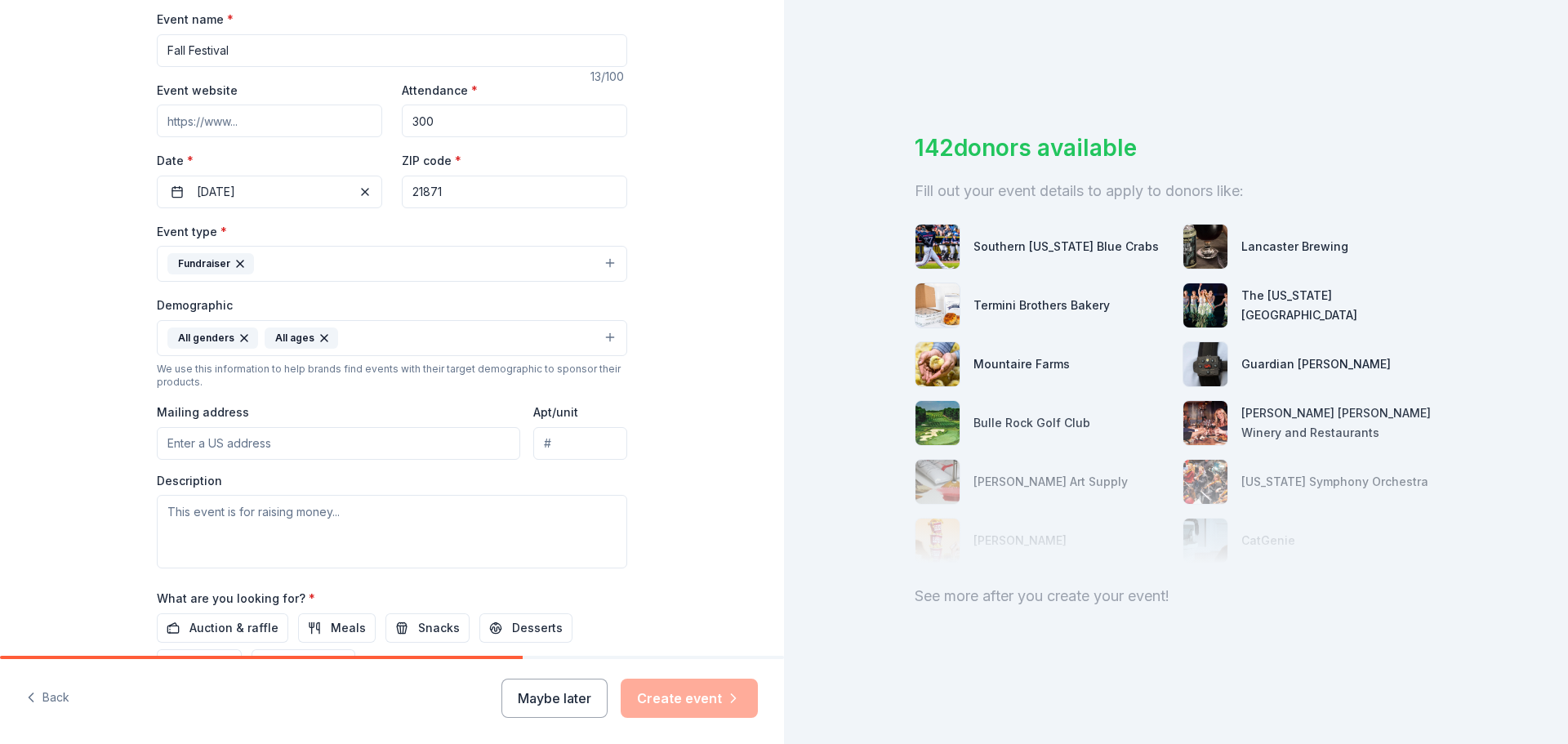
click at [398, 447] on input "Mailing address" at bounding box center [338, 443] width 364 height 32
type input "[STREET_ADDRESS][DEMOGRAPHIC_DATA][PERSON_NAME]"
click at [278, 518] on textarea at bounding box center [392, 531] width 471 height 74
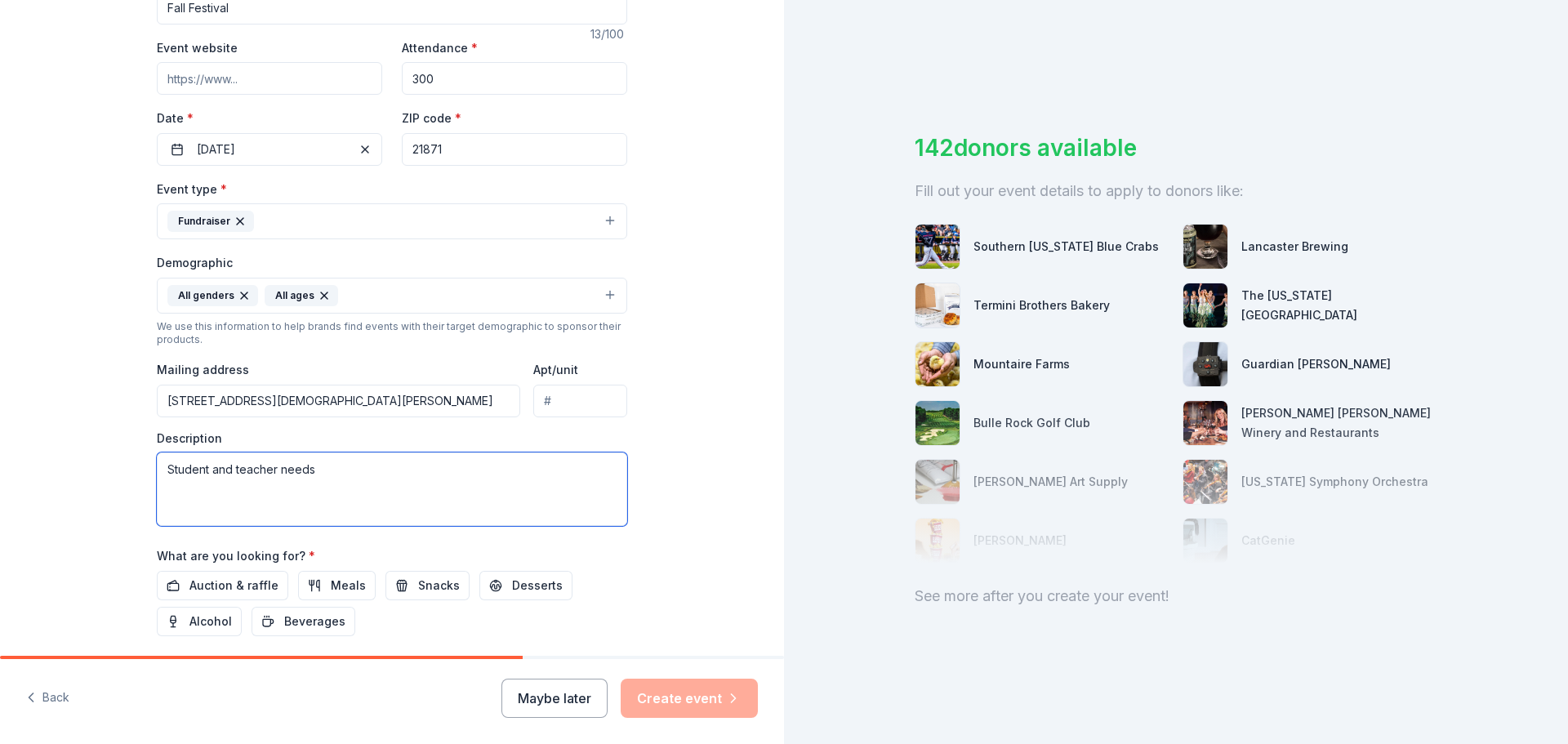
scroll to position [326, 0]
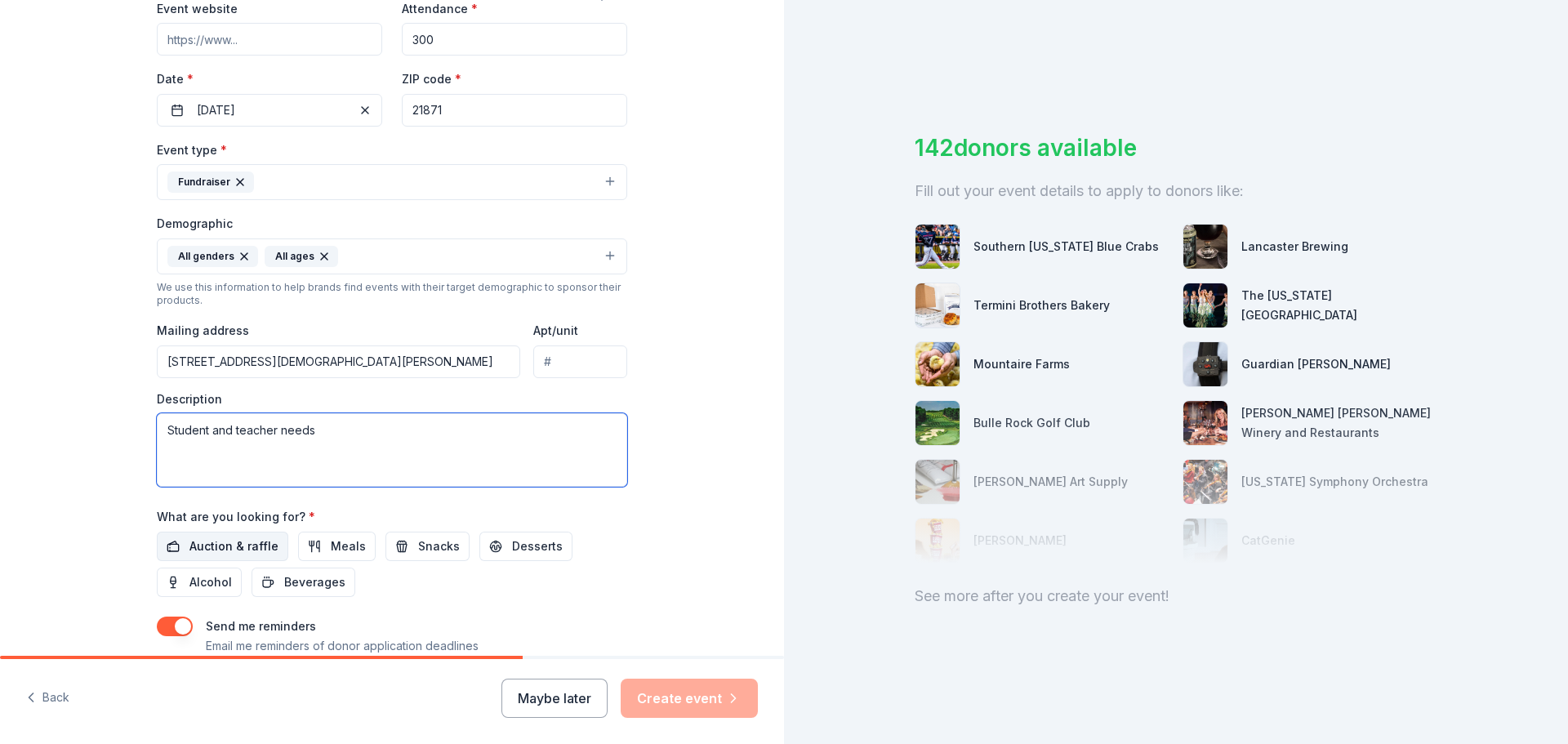
type textarea "Student and teacher needs"
click at [207, 547] on span "Auction & raffle" at bounding box center [233, 546] width 89 height 20
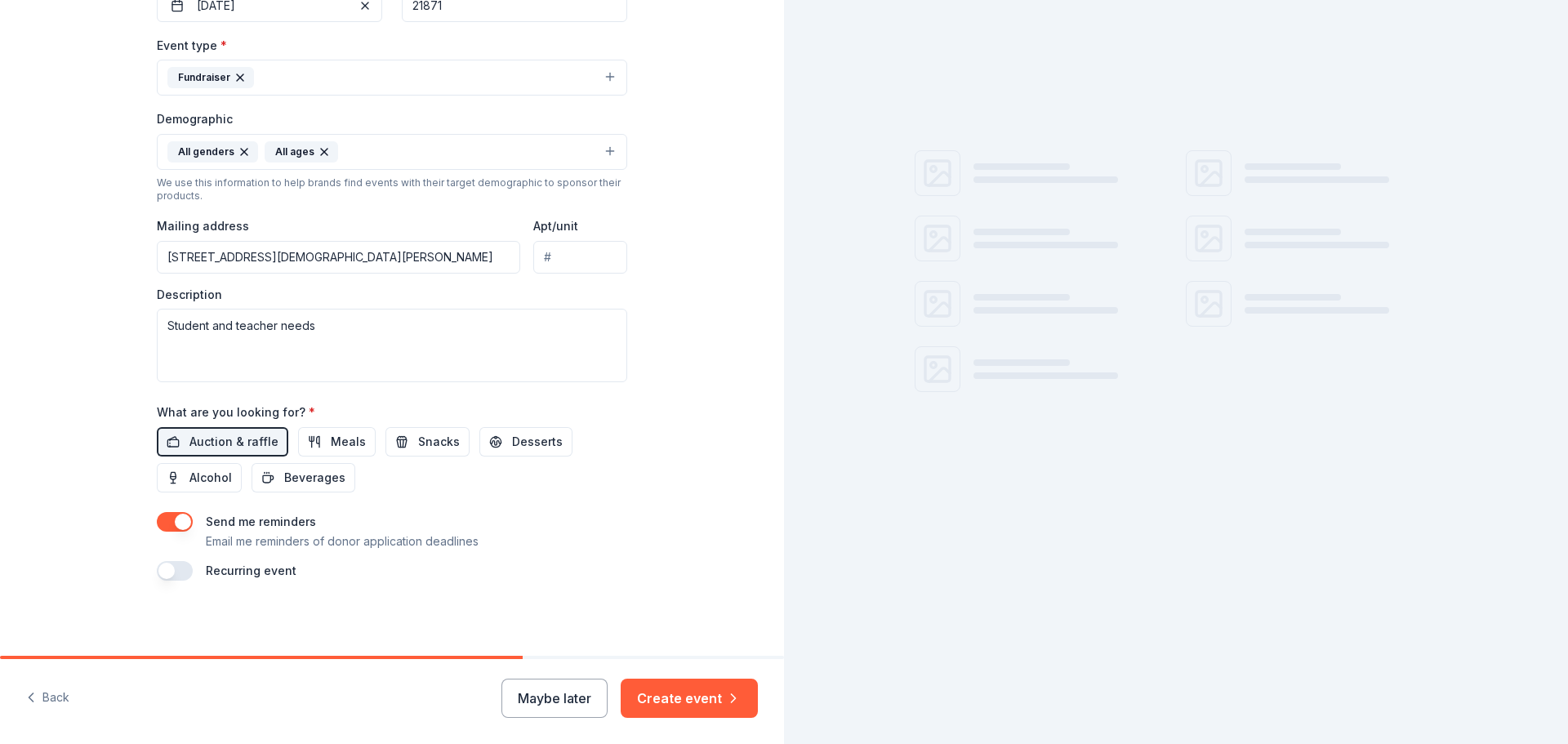
scroll to position [434, 0]
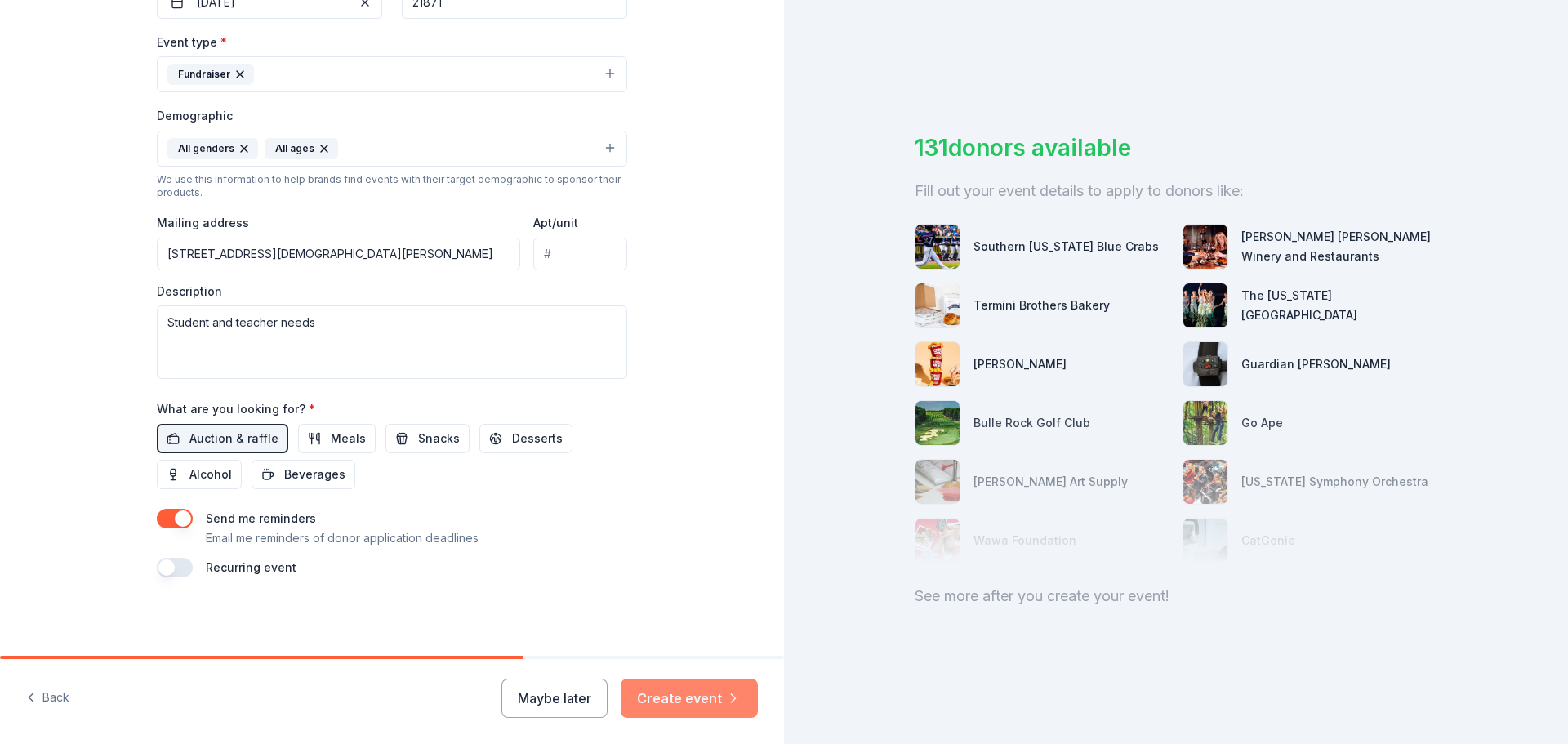
click at [672, 705] on button "Create event" at bounding box center [689, 698] width 137 height 39
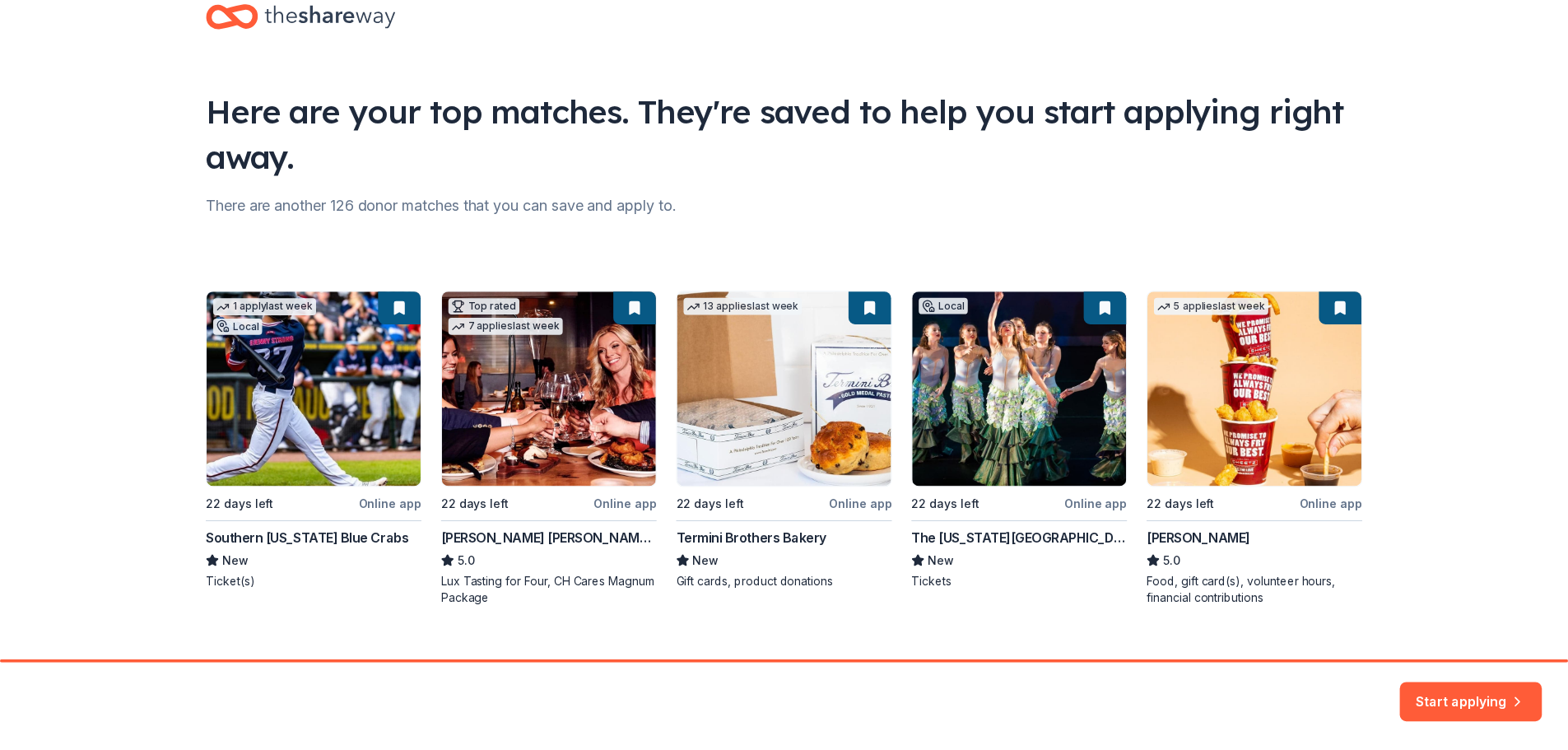
scroll to position [71, 0]
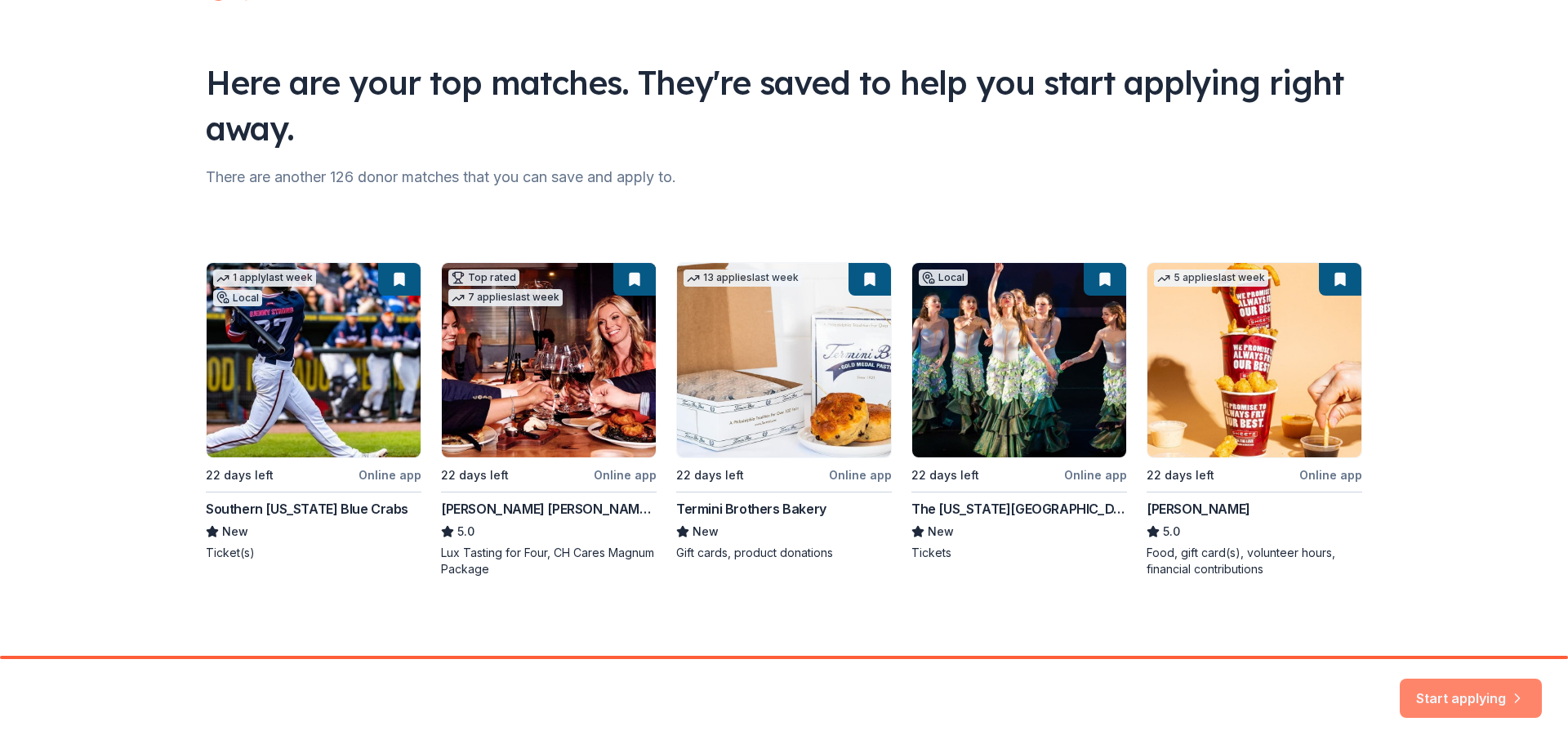
click at [1463, 700] on button "Start applying" at bounding box center [1470, 688] width 142 height 39
click at [1455, 694] on div "Start applying" at bounding box center [1470, 698] width 142 height 39
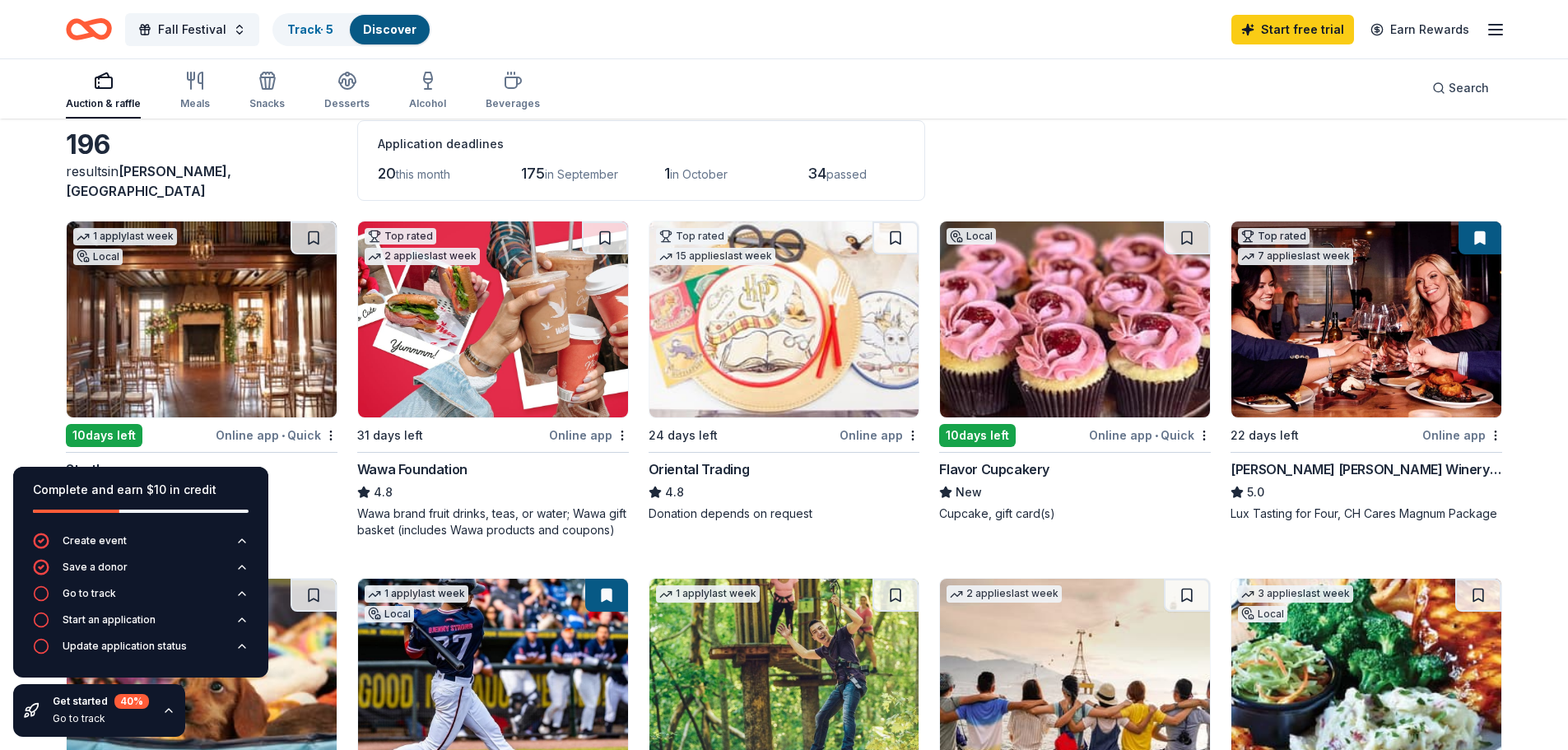
scroll to position [165, 0]
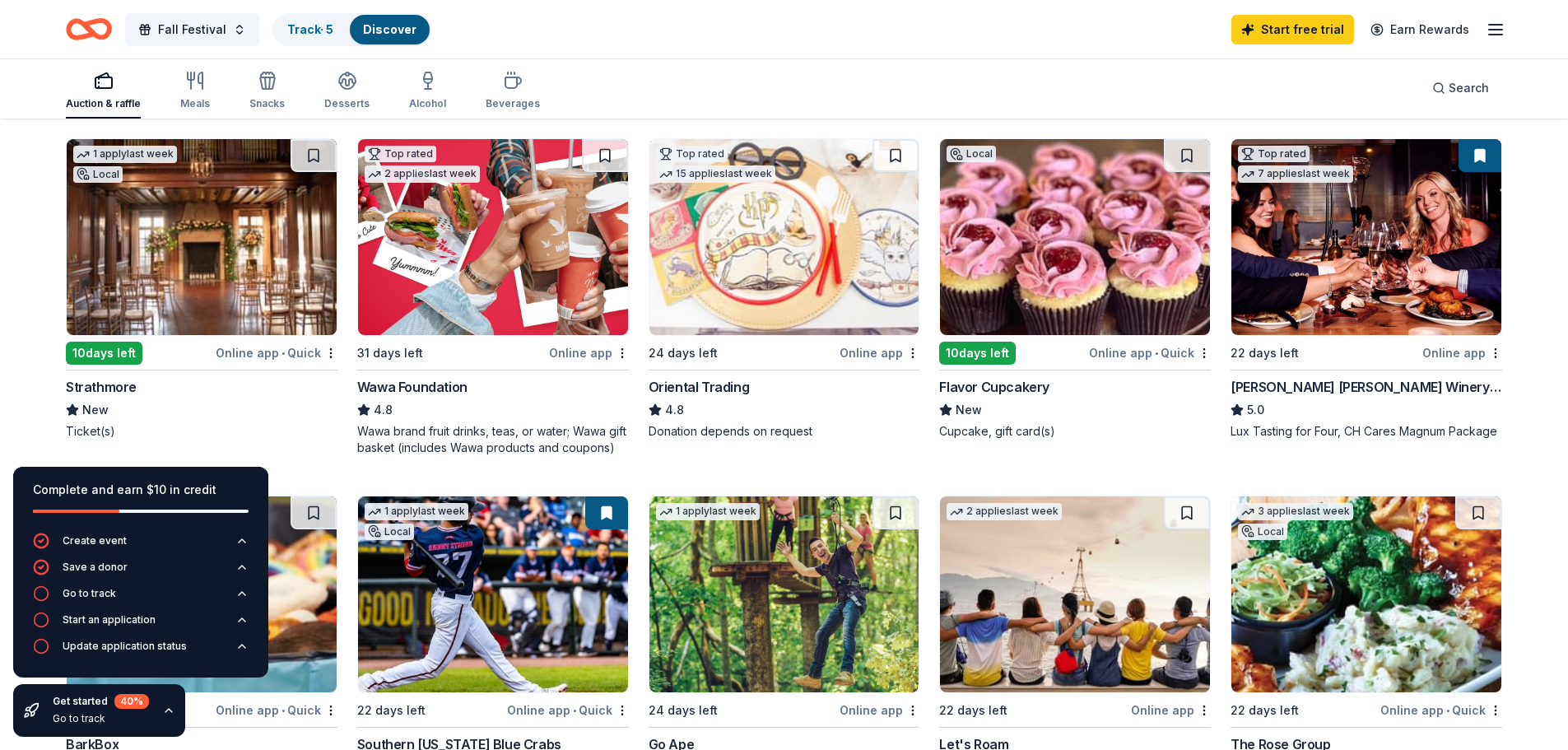
click at [603, 355] on div "Online app" at bounding box center [588, 352] width 80 height 21
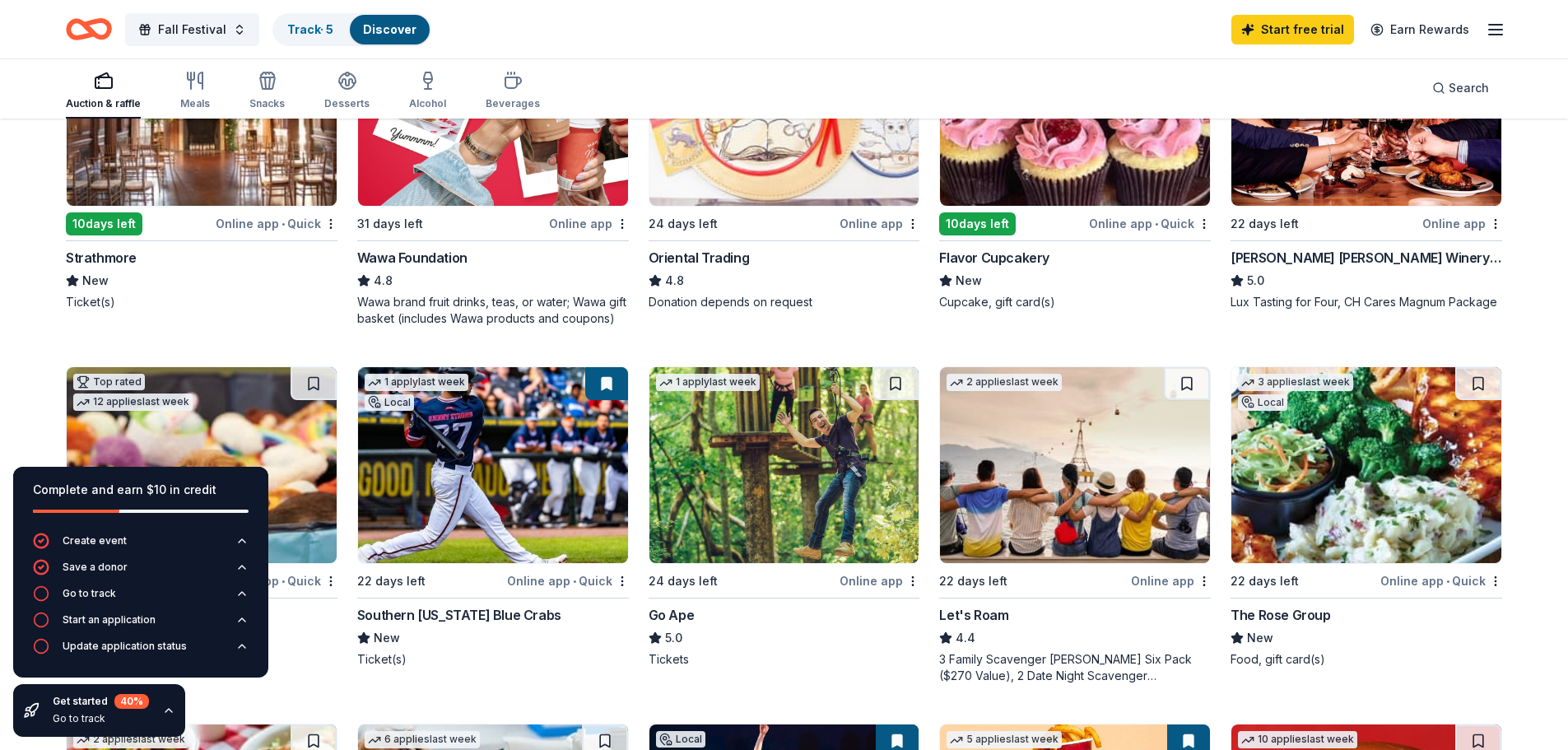
scroll to position [411, 0]
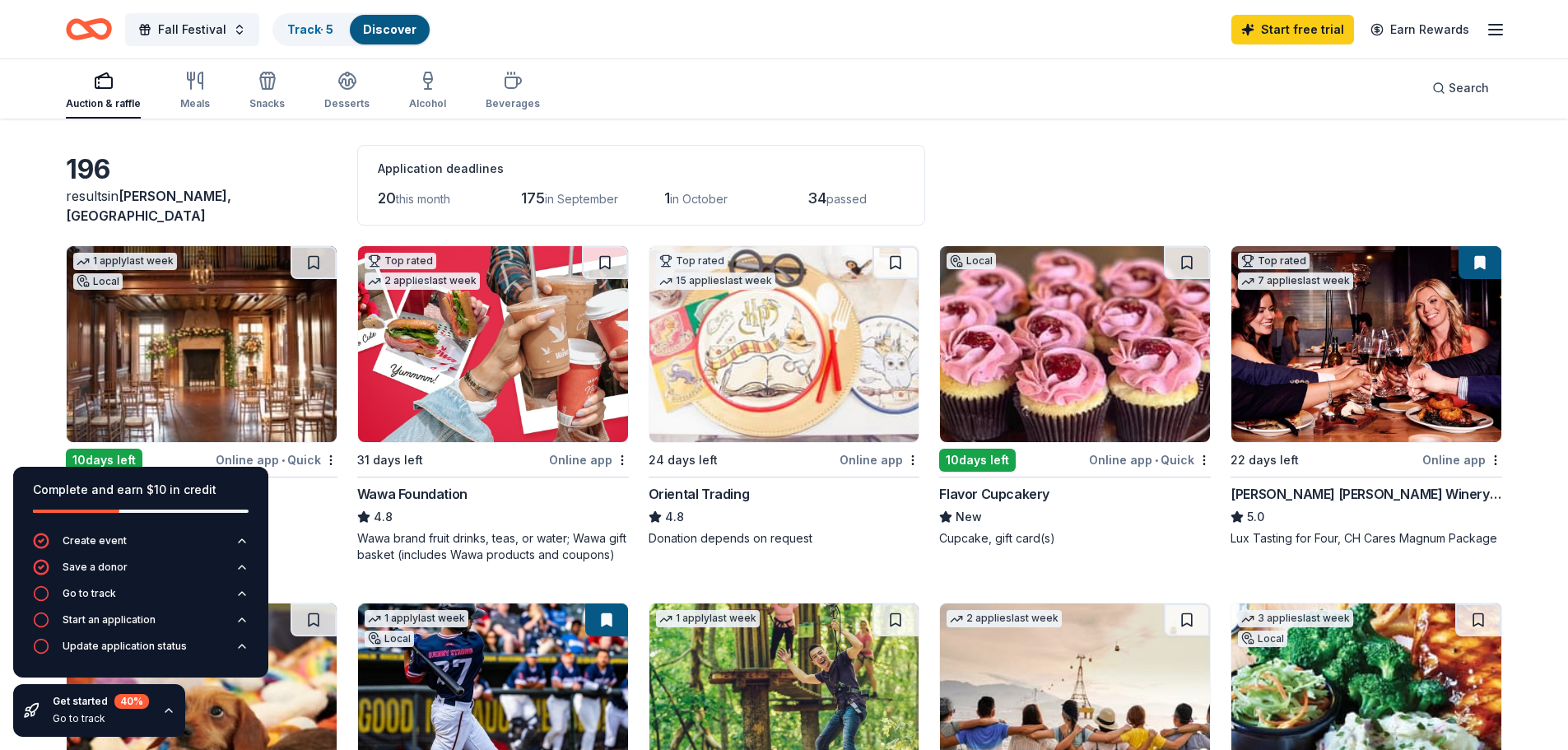
scroll to position [0, 0]
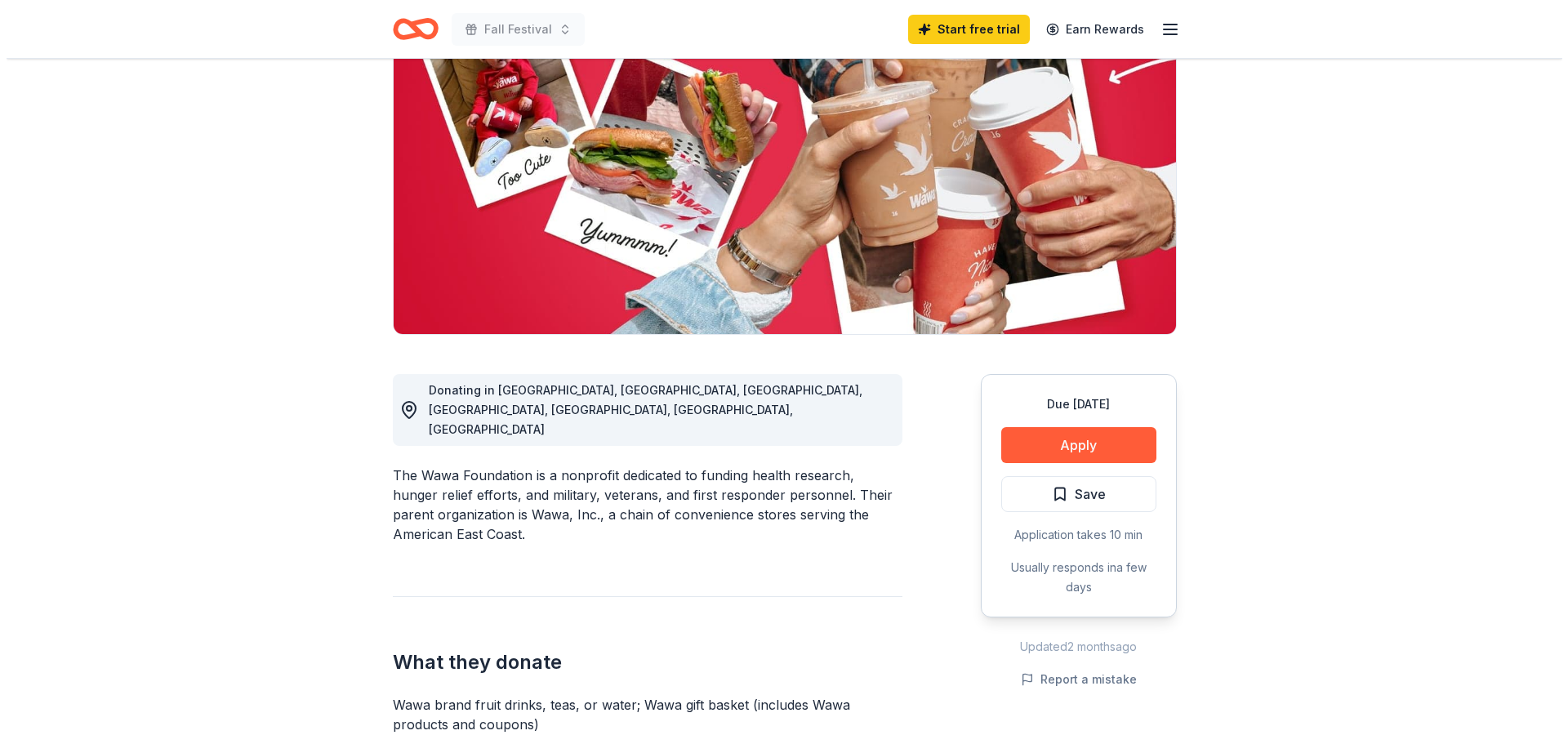
scroll to position [164, 0]
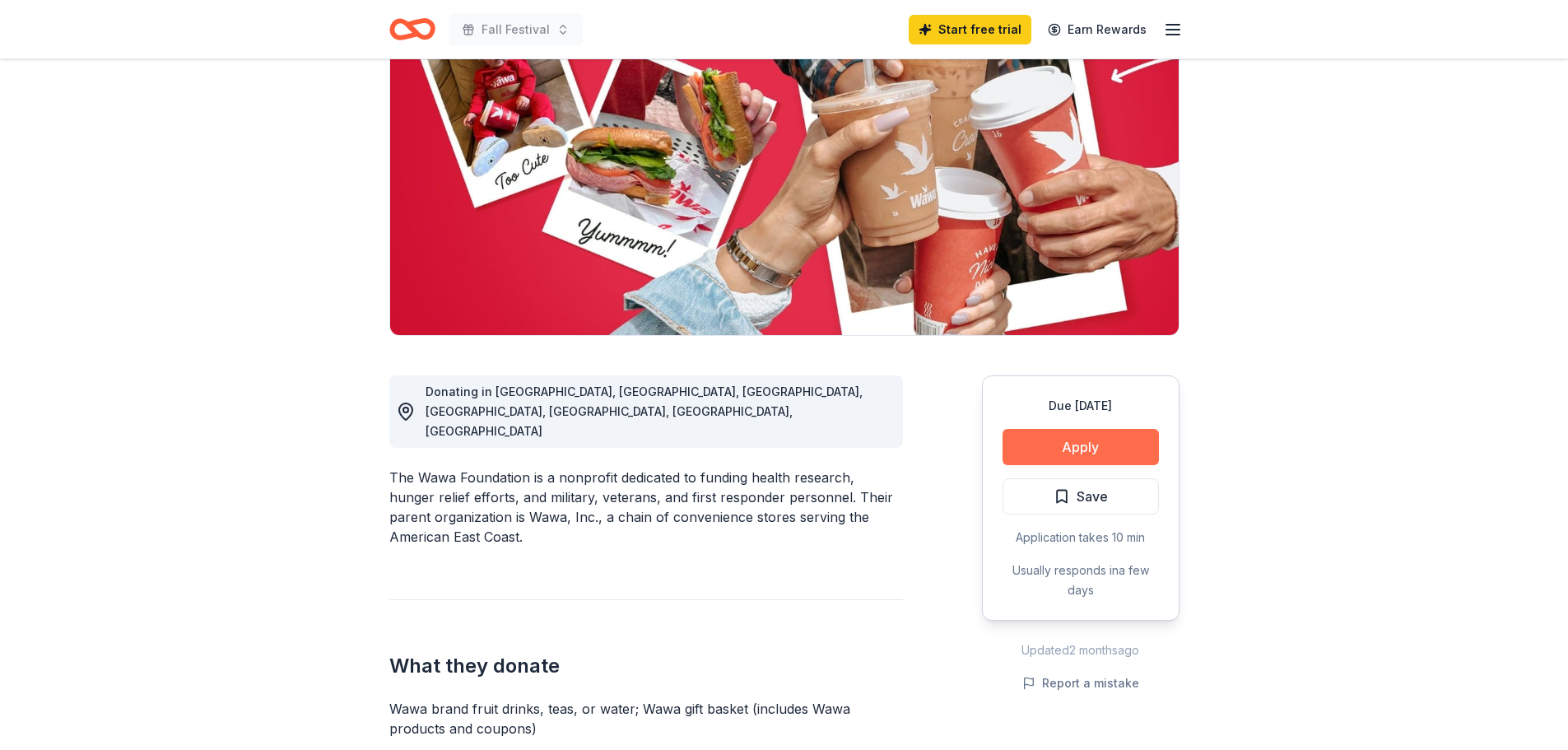
click at [1059, 453] on button "Apply" at bounding box center [1081, 447] width 156 height 37
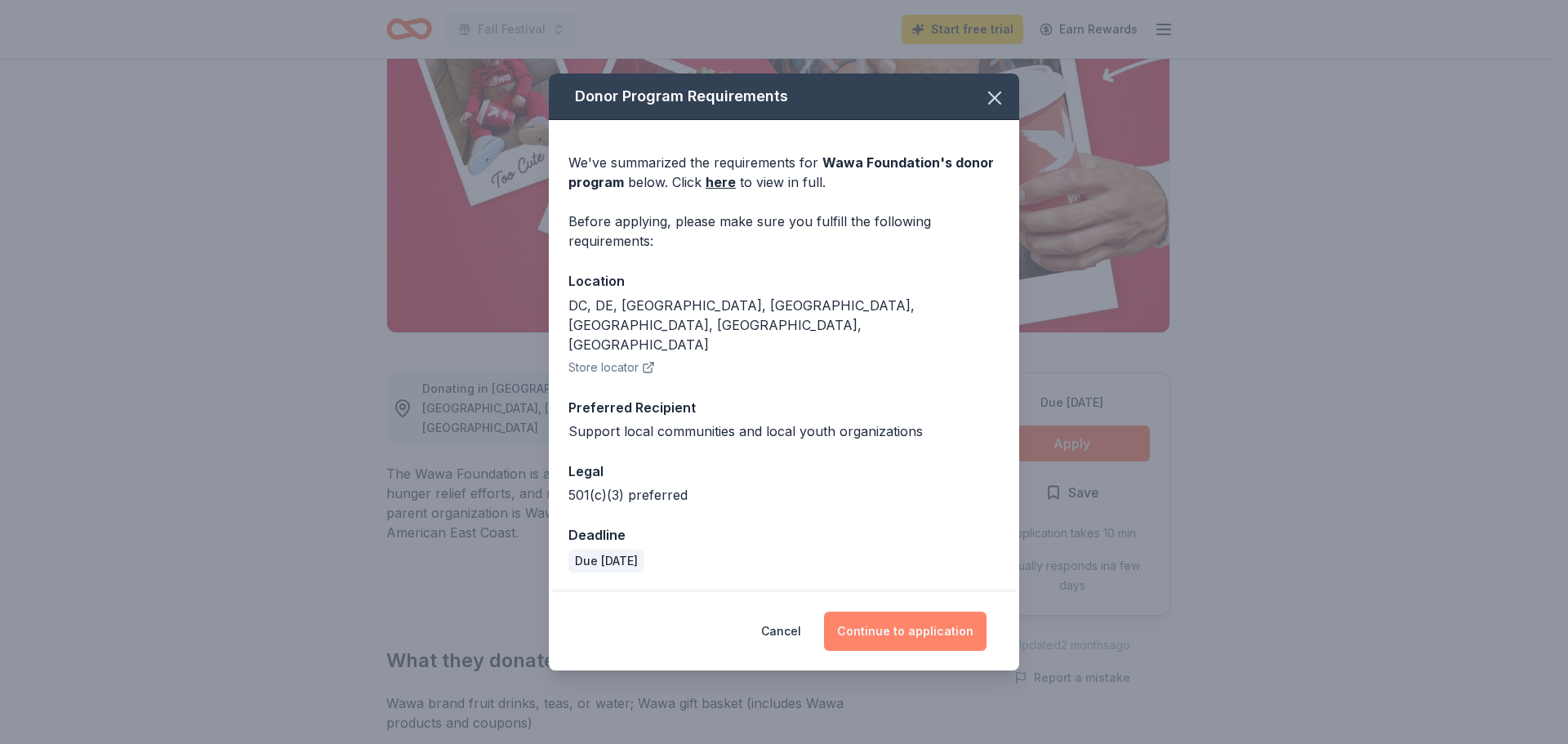
click at [885, 616] on button "Continue to application" at bounding box center [905, 631] width 163 height 39
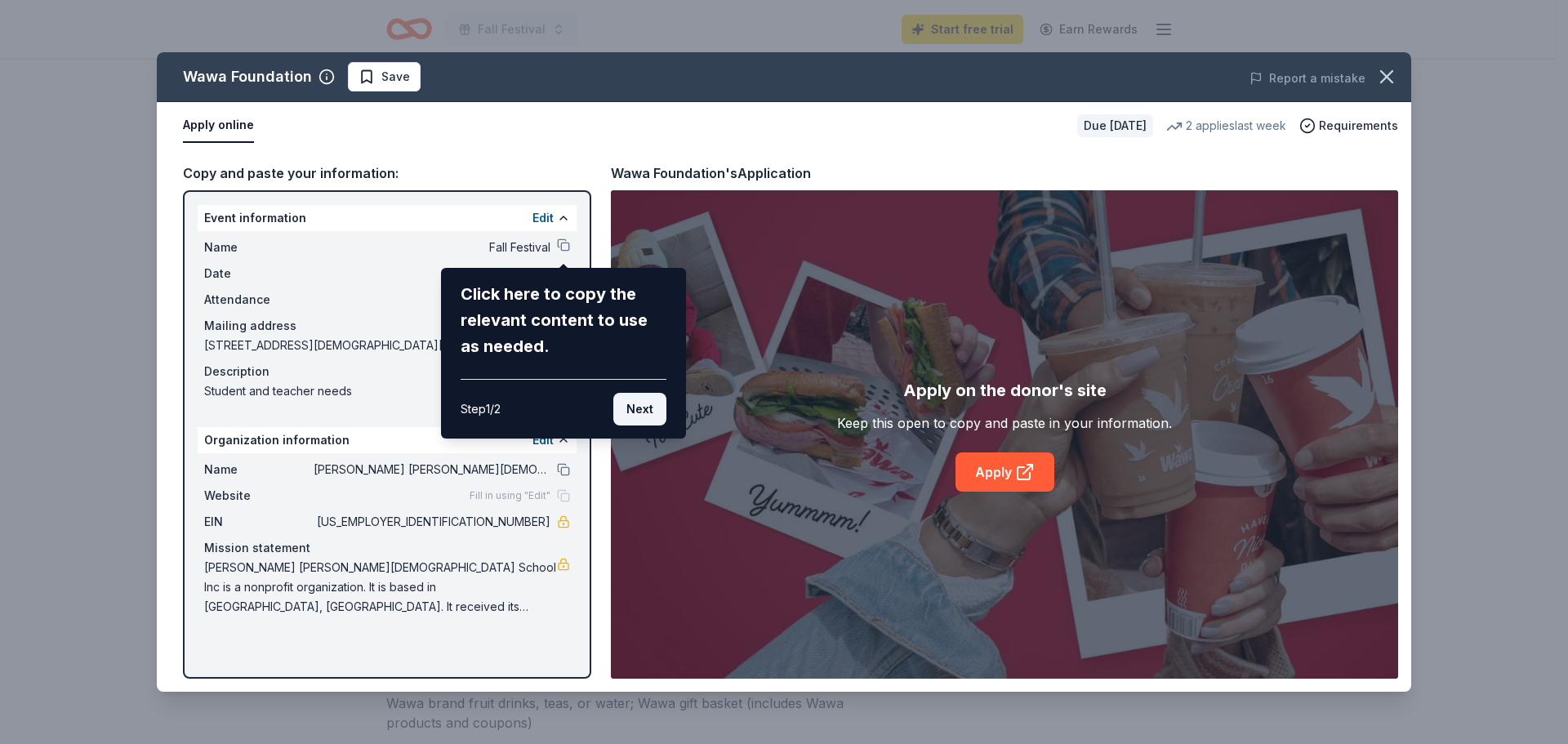
click at [647, 414] on button "Next" at bounding box center [639, 409] width 53 height 32
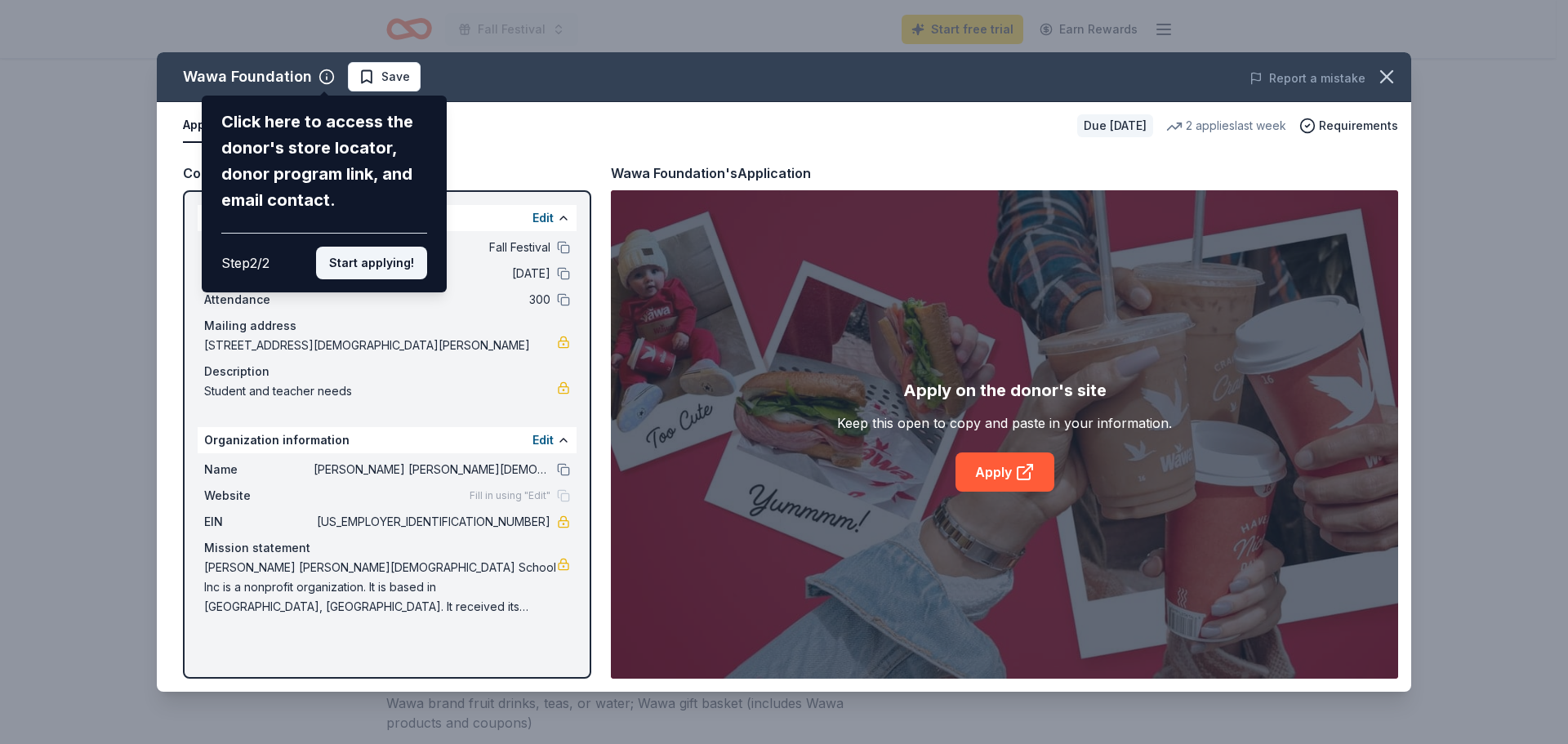
click at [381, 261] on button "Start applying!" at bounding box center [371, 263] width 111 height 32
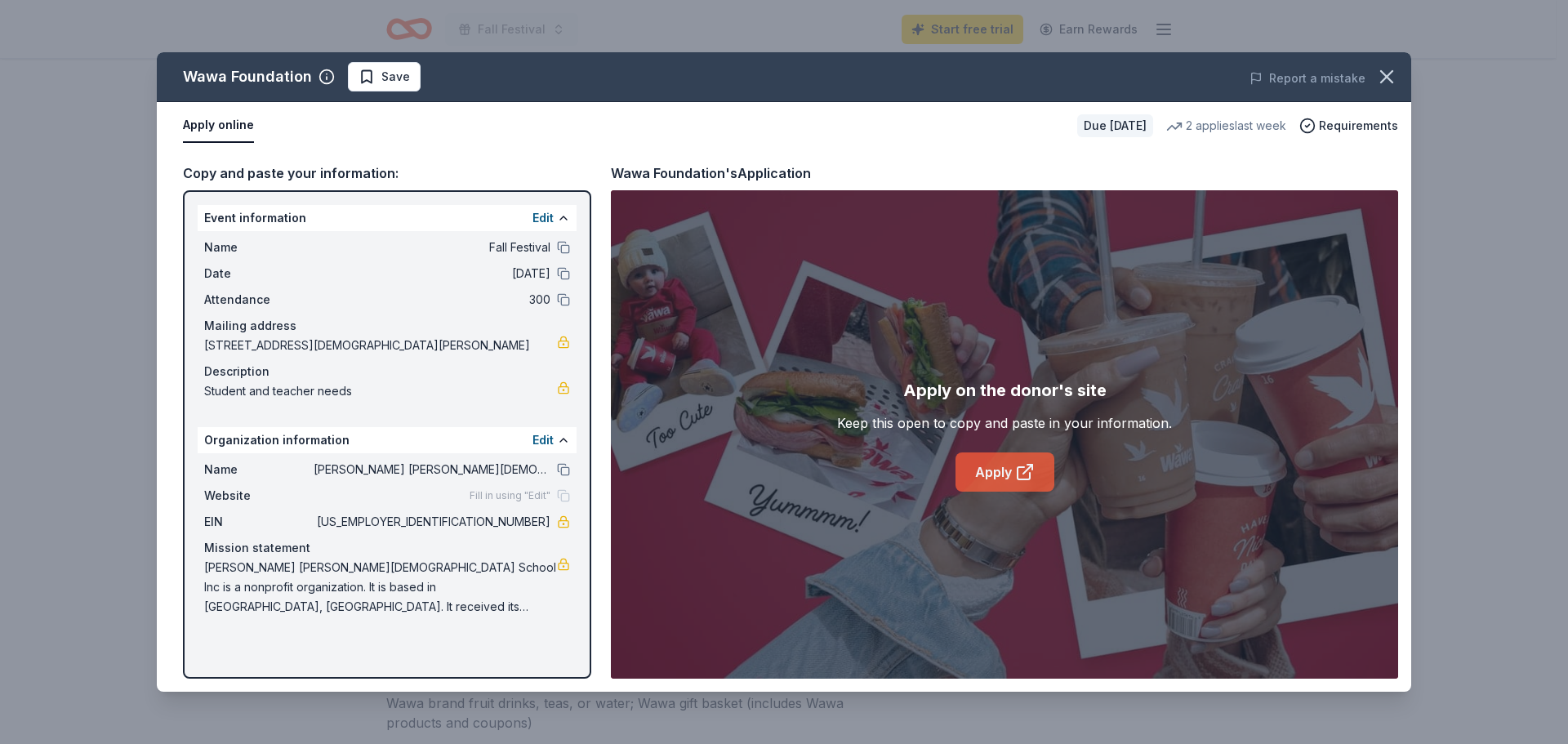
click at [1009, 467] on link "Apply" at bounding box center [1004, 471] width 99 height 39
click at [1006, 471] on link "Apply" at bounding box center [1004, 471] width 99 height 39
